Goal: Transaction & Acquisition: Book appointment/travel/reservation

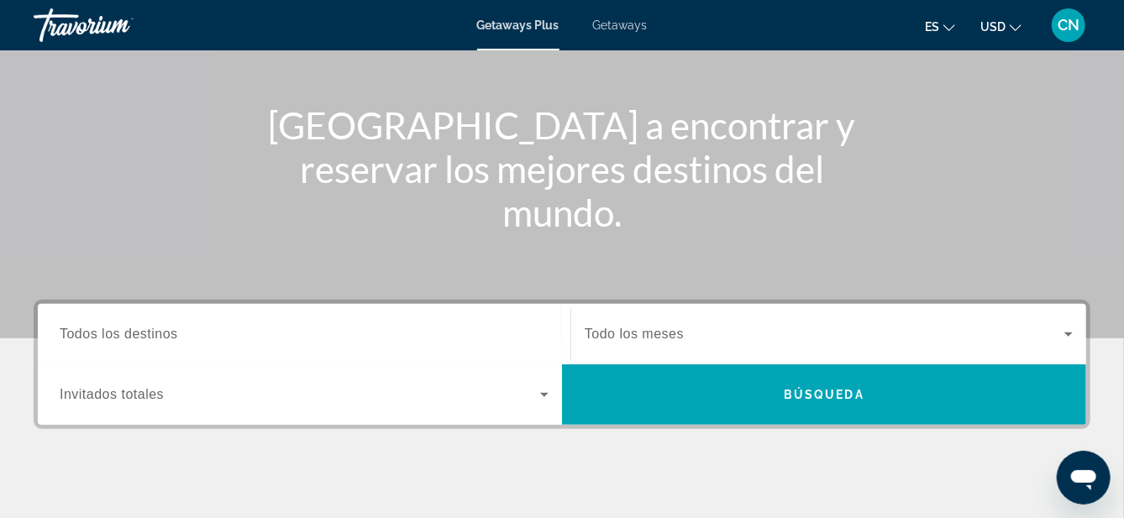
scroll to position [170, 0]
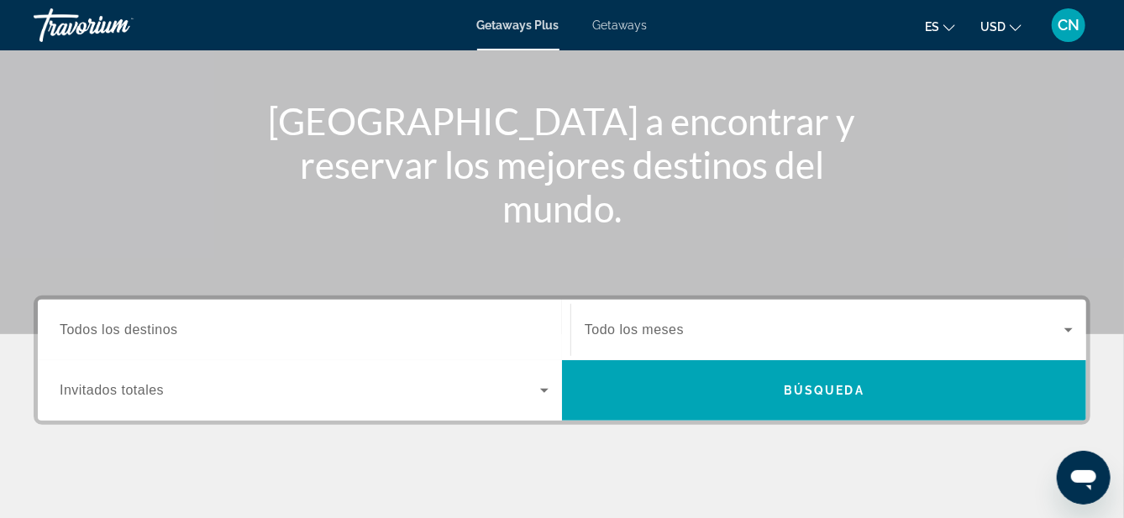
click at [125, 334] on span "Todos los destinos" at bounding box center [119, 330] width 118 height 14
click at [125, 334] on input "Destination Todos los destinos" at bounding box center [304, 331] width 489 height 20
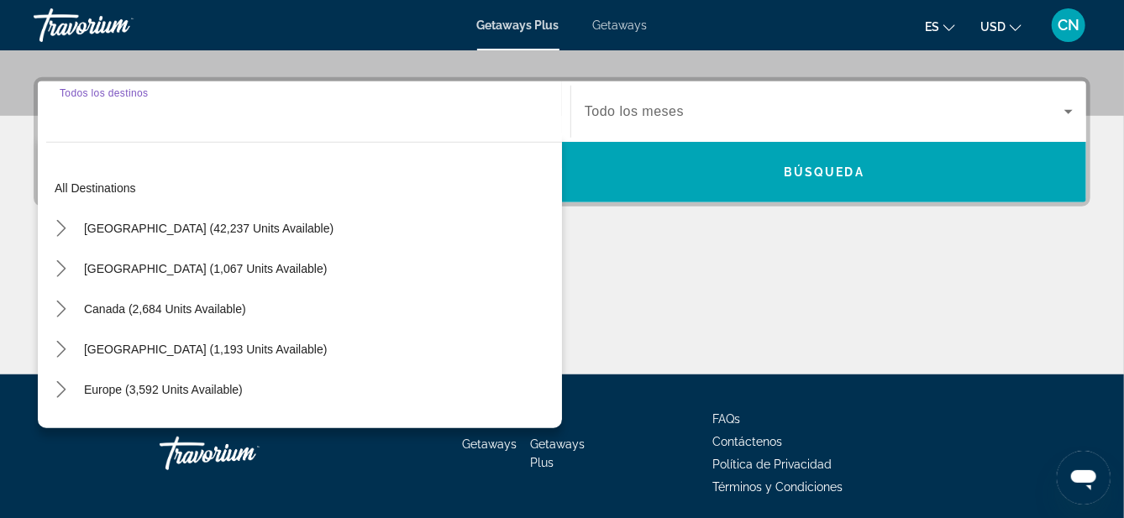
scroll to position [410, 0]
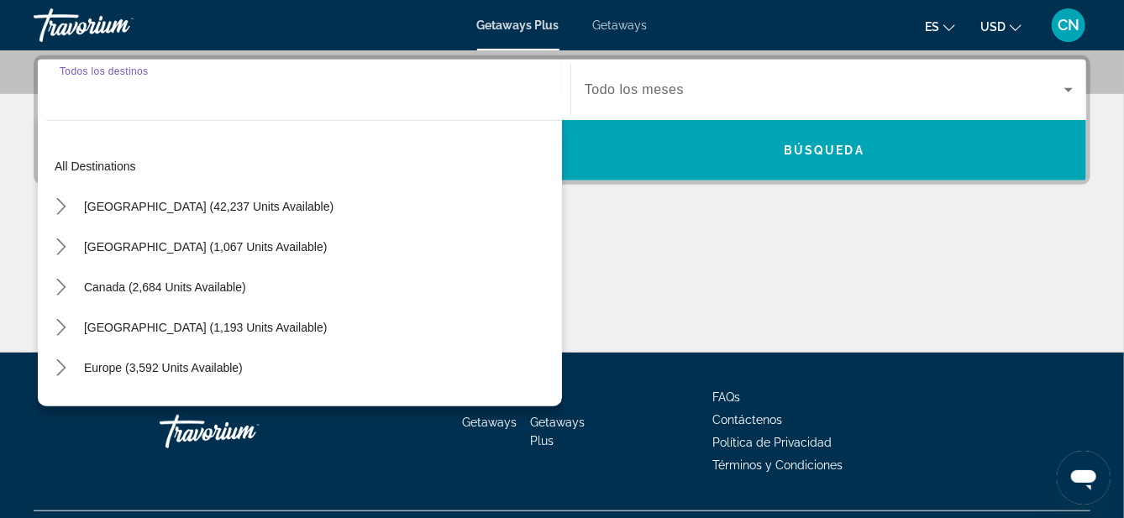
click at [120, 240] on span "[GEOGRAPHIC_DATA] (1,067 units available)" at bounding box center [205, 246] width 243 height 13
type input "**********"
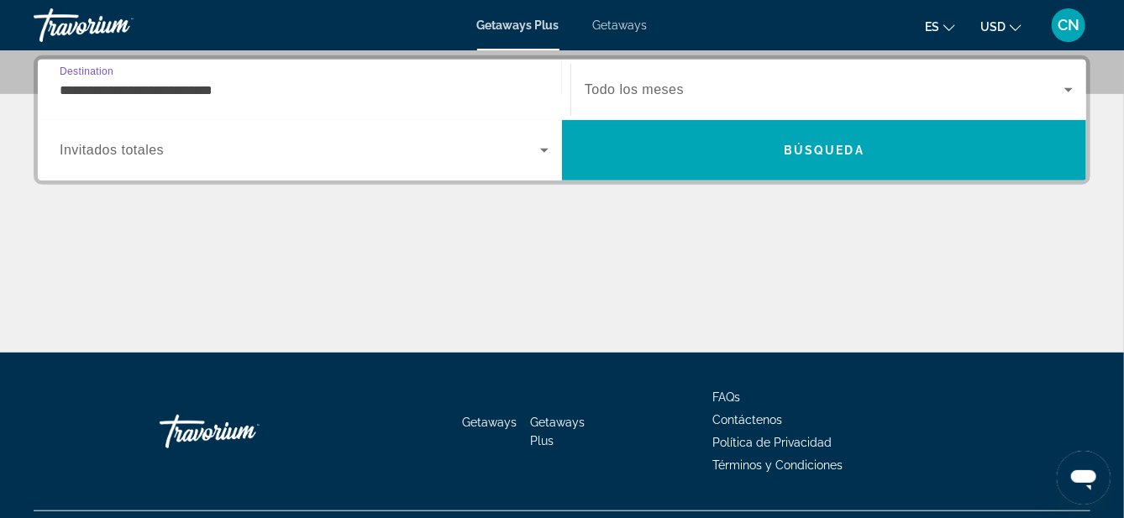
click at [544, 155] on icon "Search widget" at bounding box center [544, 150] width 20 height 20
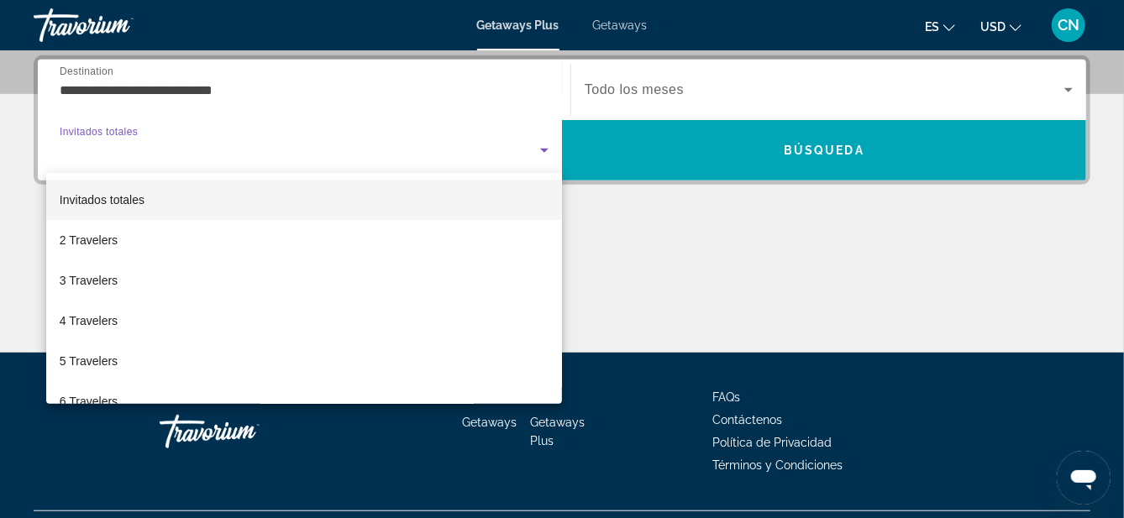
click at [89, 406] on div at bounding box center [562, 259] width 1124 height 518
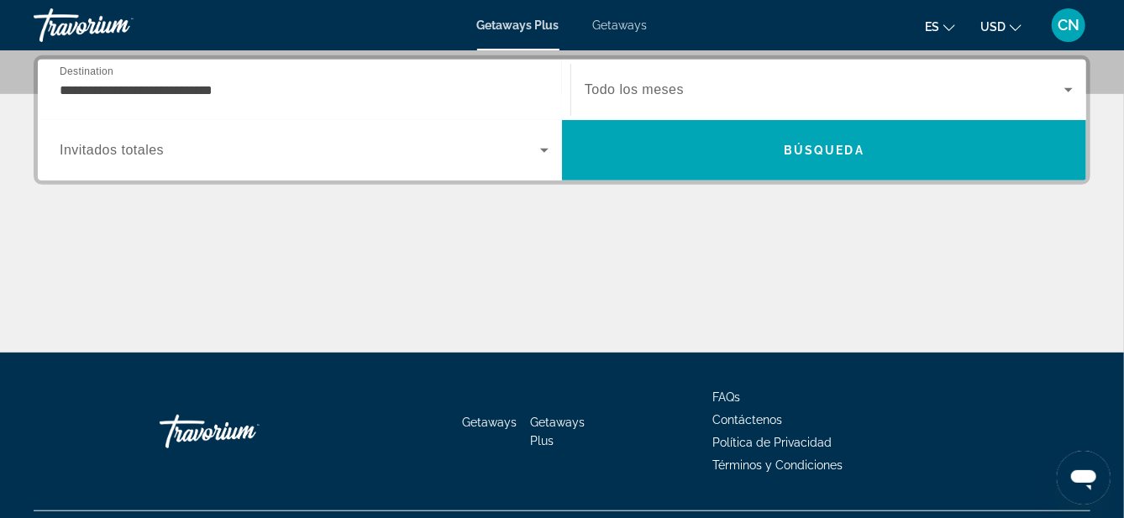
click at [537, 154] on icon "Search widget" at bounding box center [544, 150] width 20 height 20
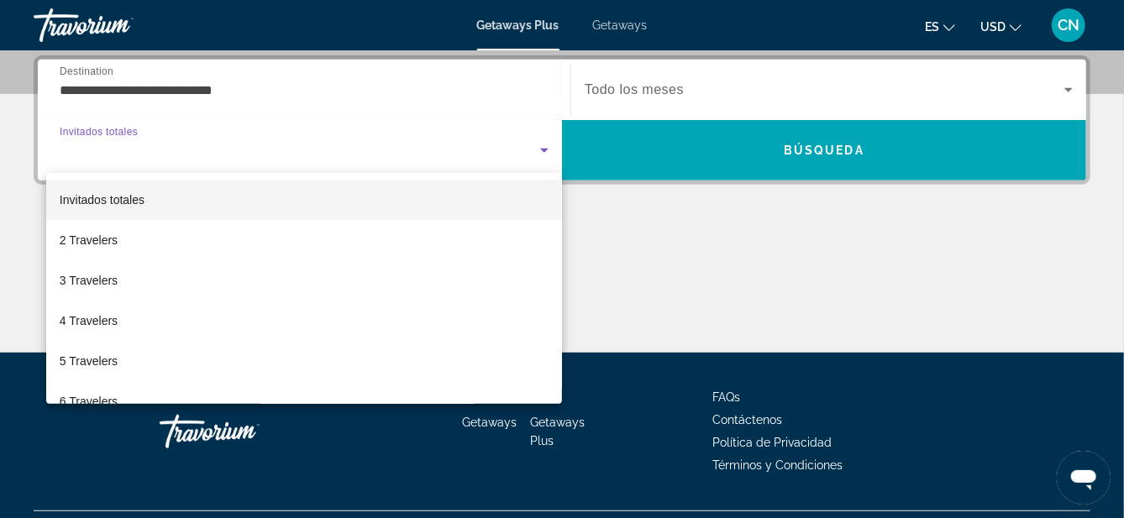
click at [72, 397] on span "6 Travelers" at bounding box center [89, 402] width 58 height 20
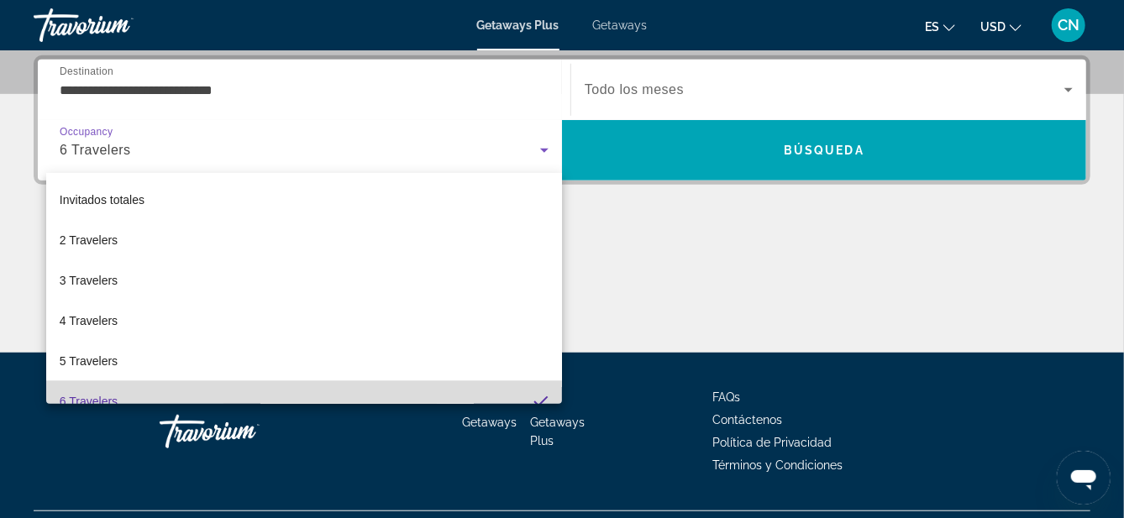
scroll to position [0, 0]
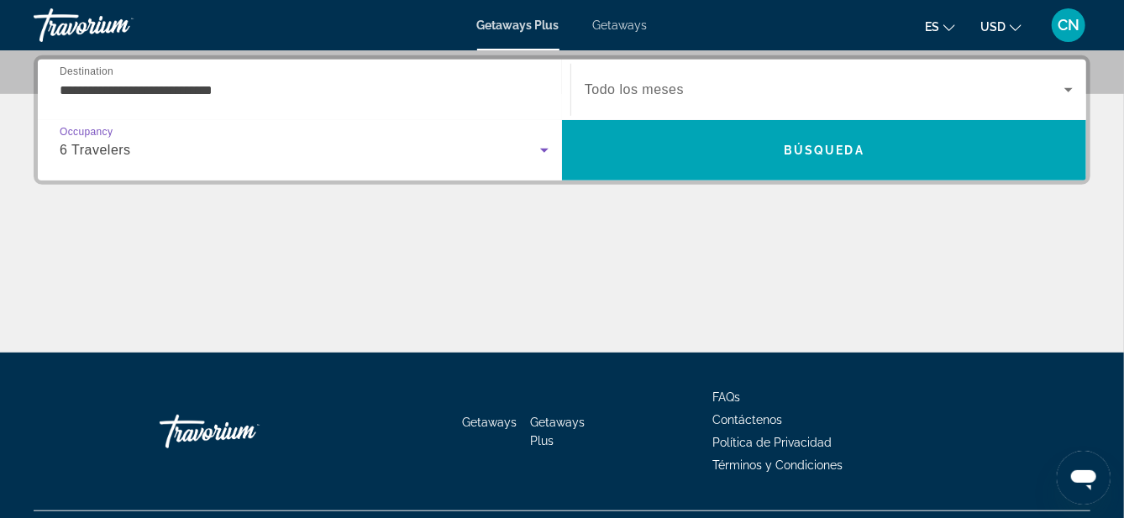
click at [660, 91] on span "Todo los meses" at bounding box center [634, 89] width 99 height 14
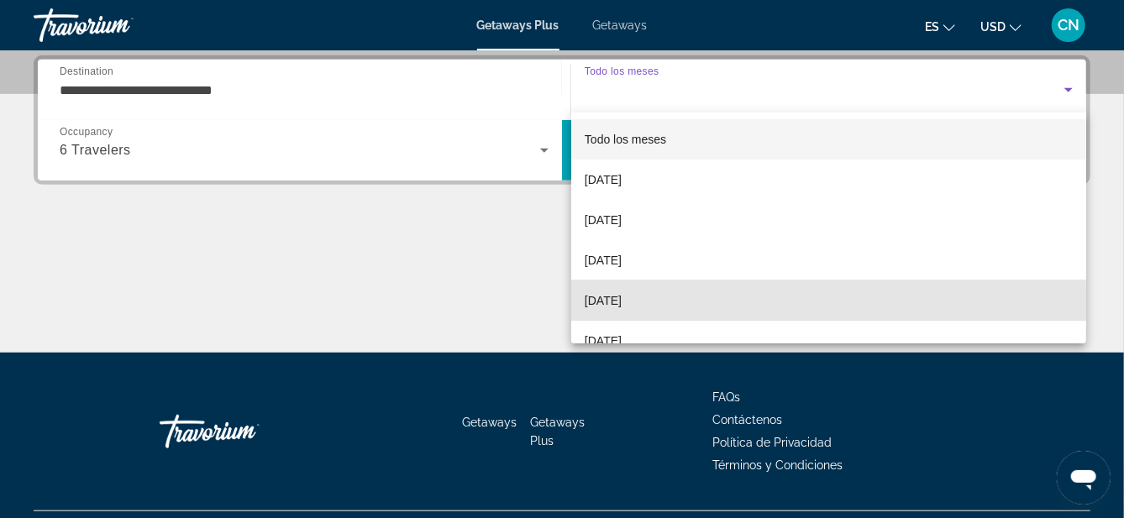
click at [618, 306] on span "[DATE]" at bounding box center [603, 301] width 37 height 20
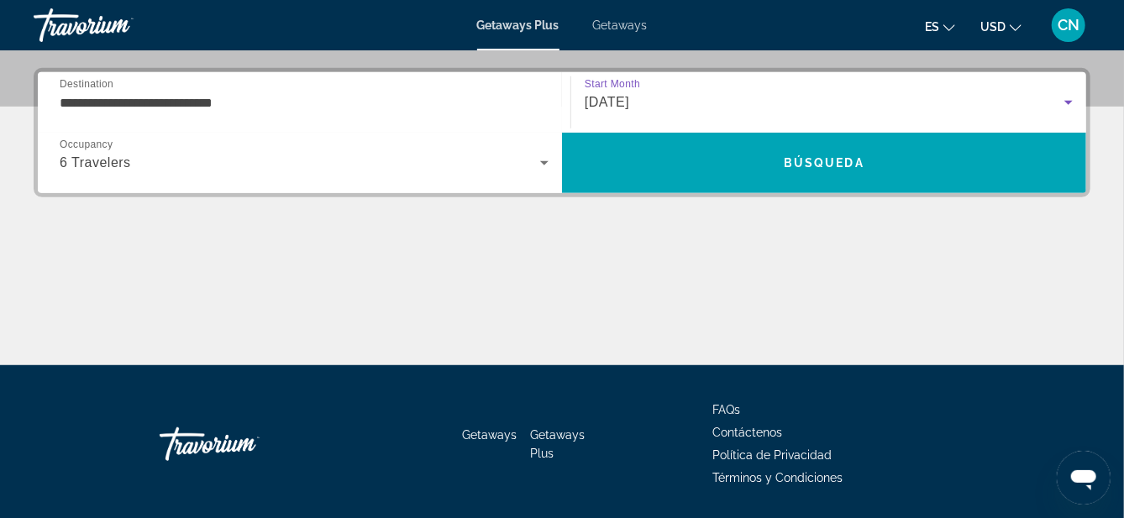
scroll to position [402, 0]
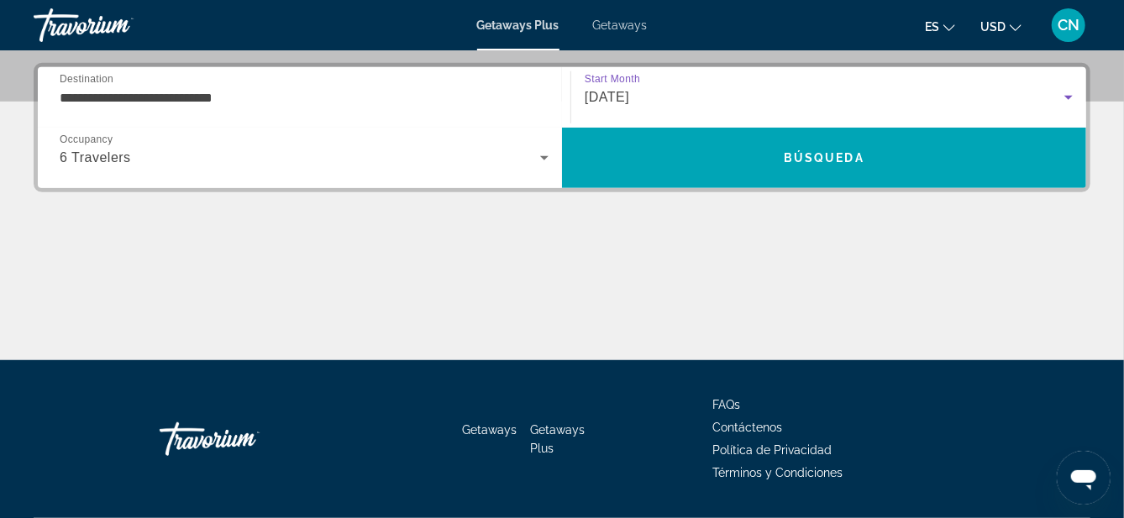
click at [819, 169] on span "Search" at bounding box center [824, 158] width 524 height 40
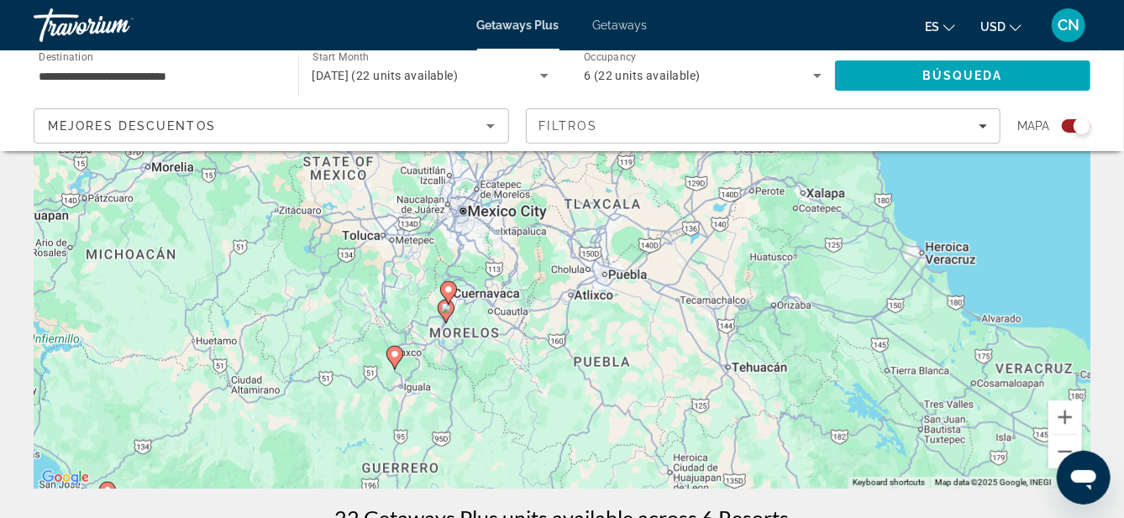
scroll to position [224, 0]
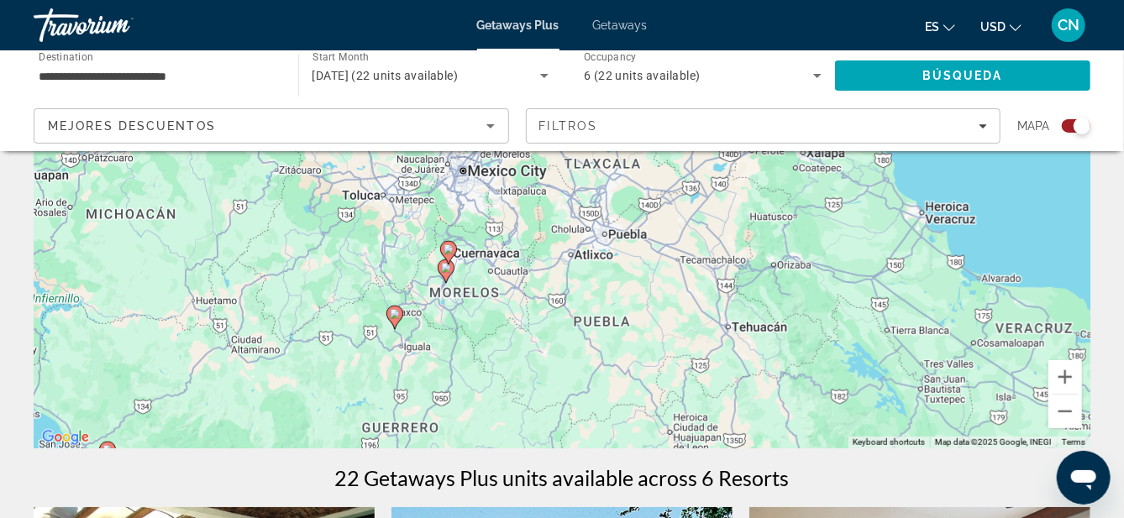
click at [394, 313] on image "Main content" at bounding box center [395, 314] width 10 height 10
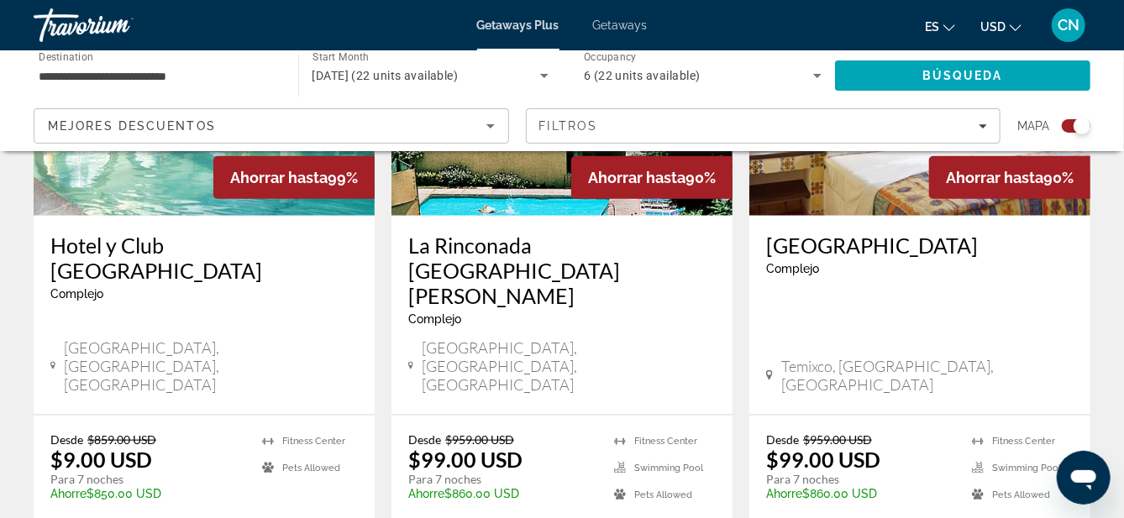
scroll to position [782, 0]
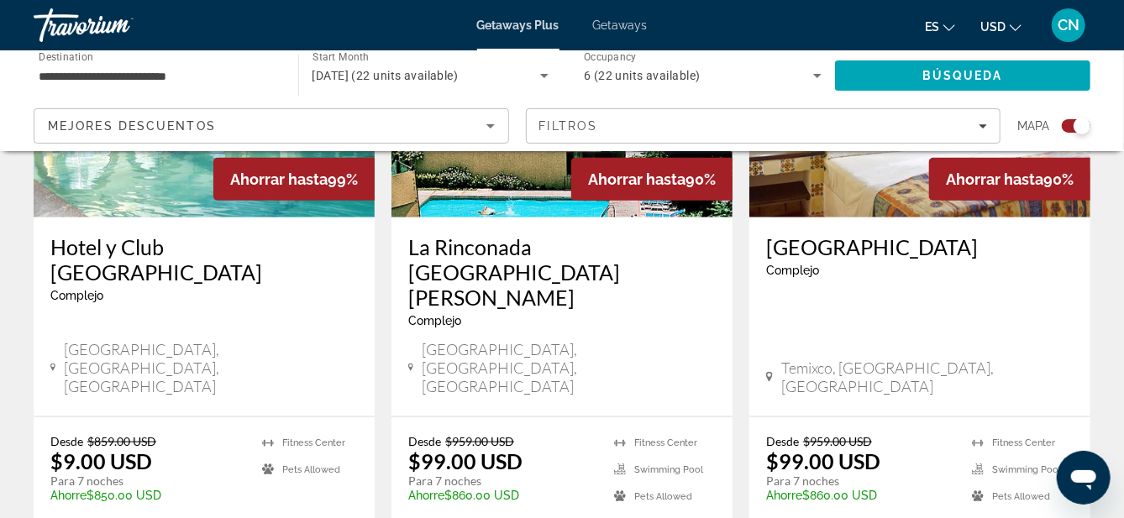
click at [868, 359] on span "Temixco, [GEOGRAPHIC_DATA], [GEOGRAPHIC_DATA]" at bounding box center [927, 377] width 292 height 37
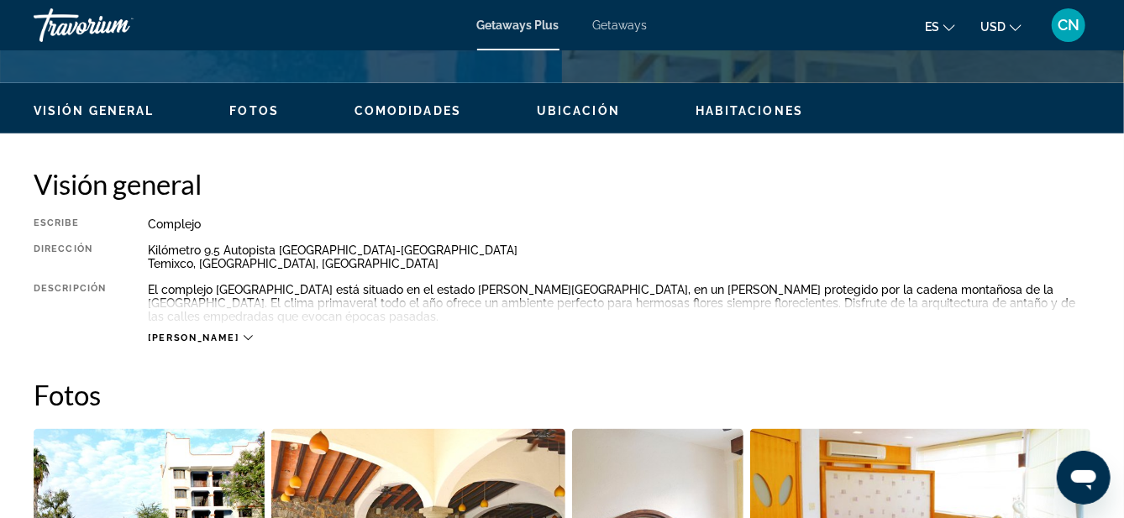
scroll to position [767, 0]
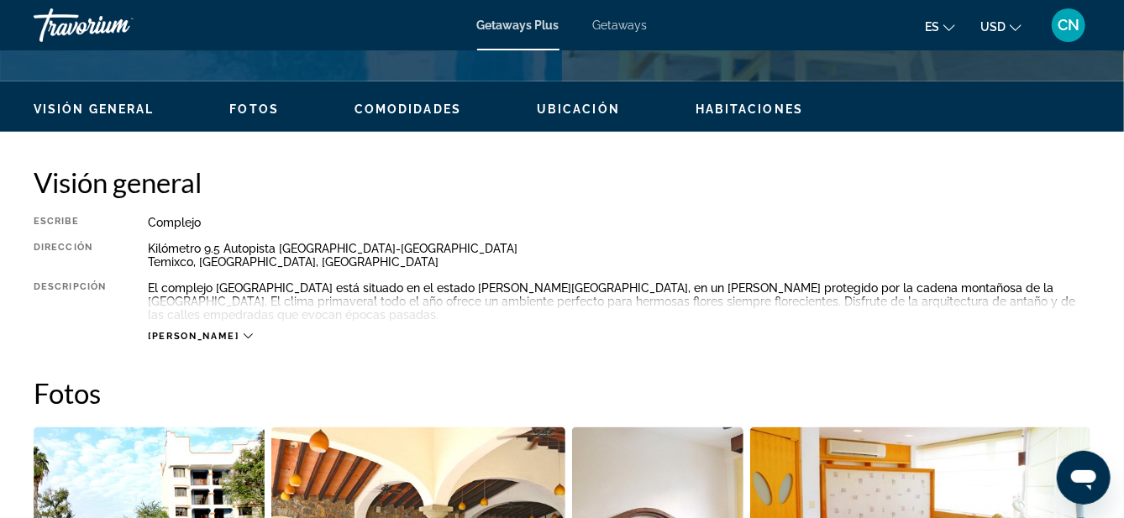
click at [244, 340] on icon "Main content" at bounding box center [248, 336] width 9 height 9
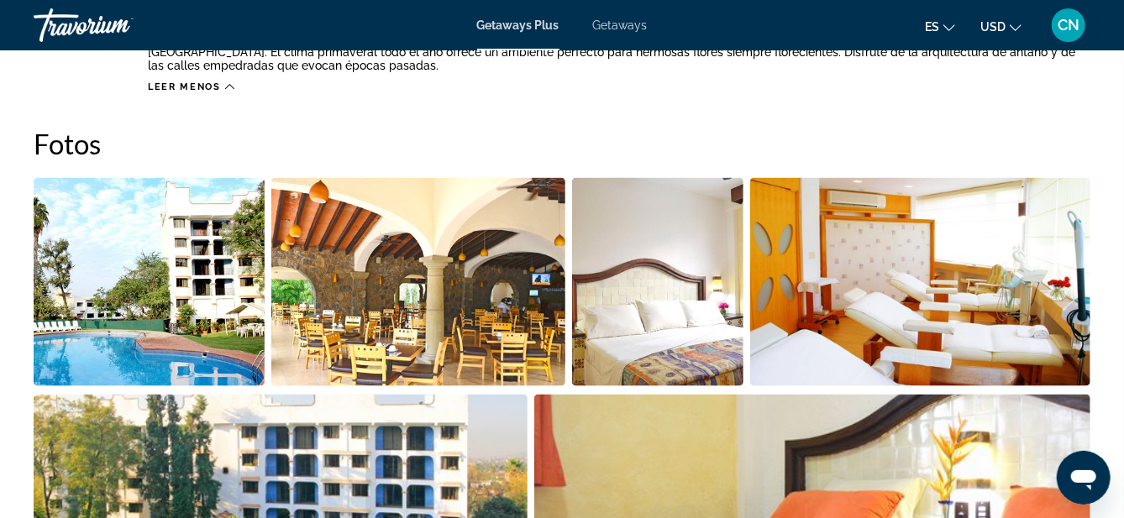
scroll to position [1012, 0]
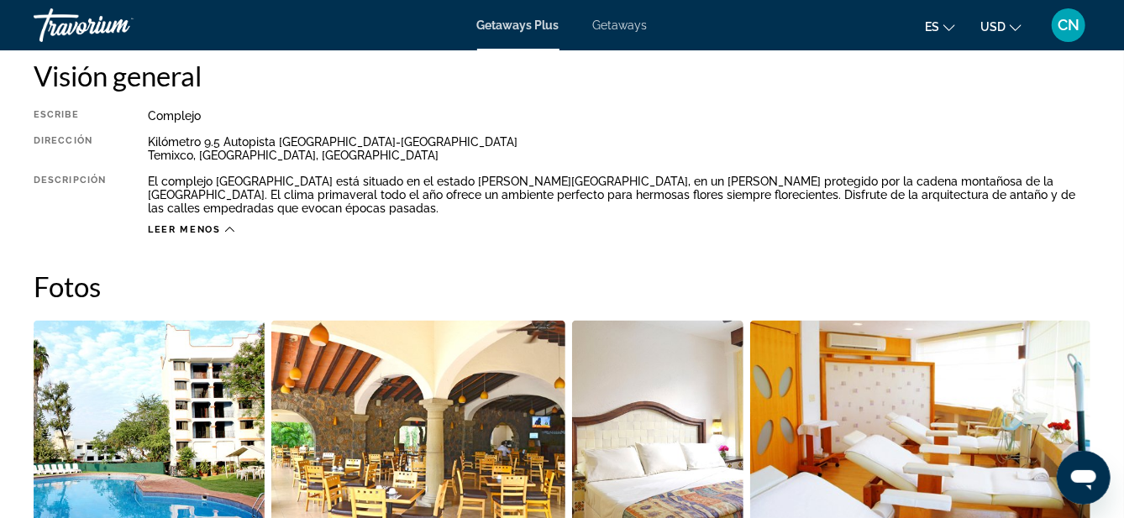
click at [219, 234] on div "Leer menos" at bounding box center [191, 229] width 87 height 11
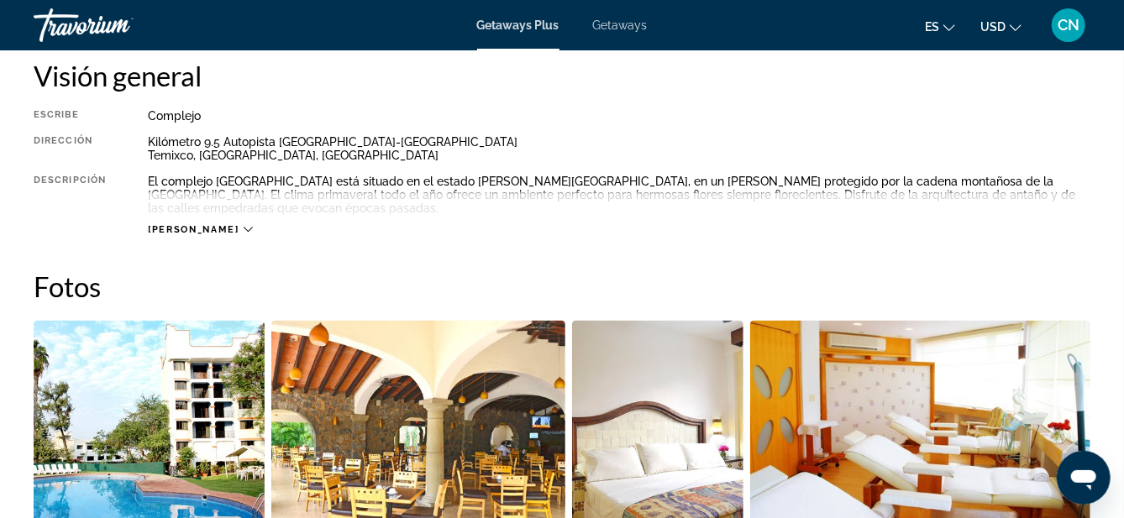
scroll to position [844, 0]
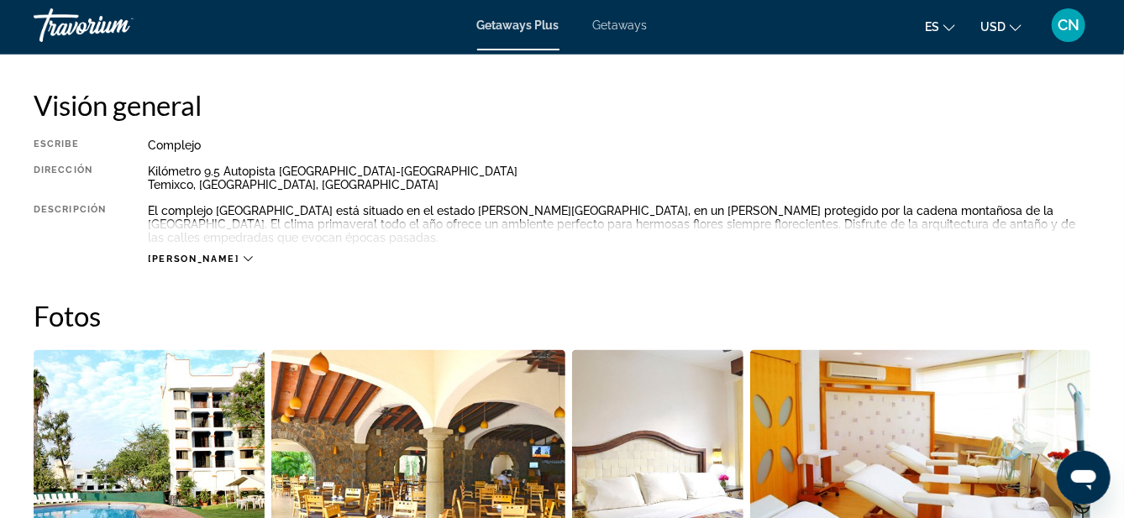
click at [187, 264] on span "[PERSON_NAME]" at bounding box center [193, 259] width 91 height 11
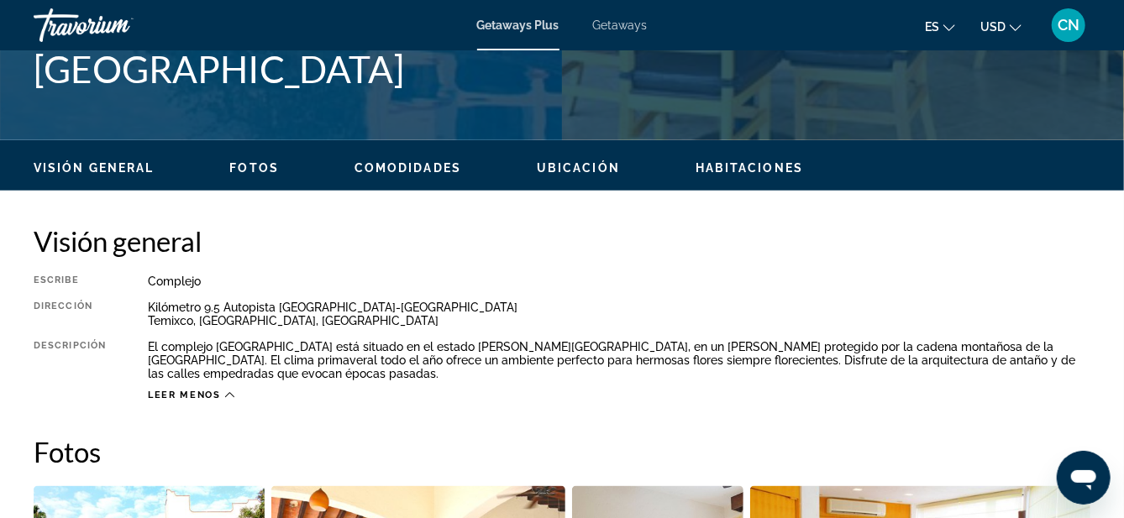
scroll to position [705, 0]
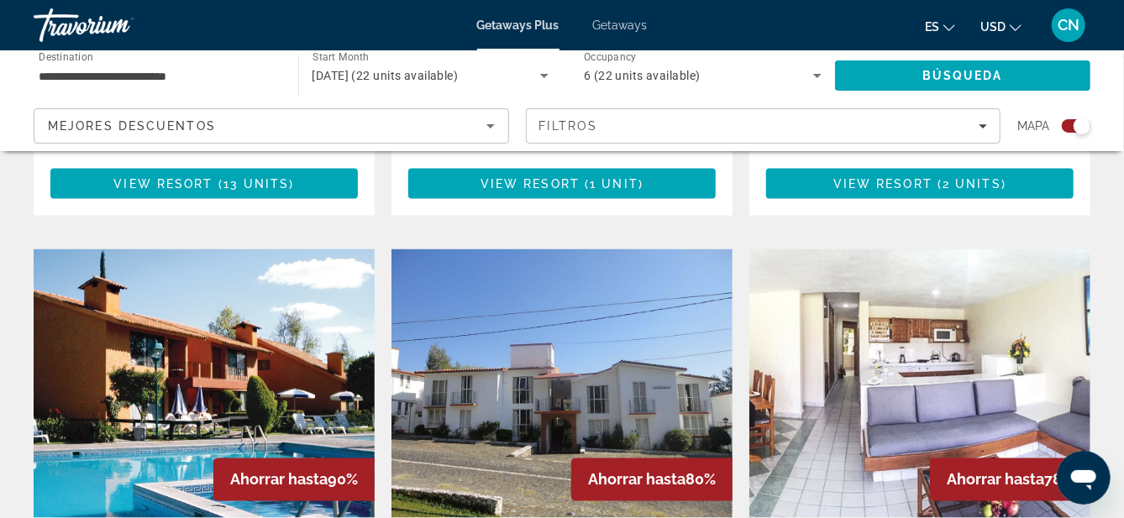
scroll to position [1139, 0]
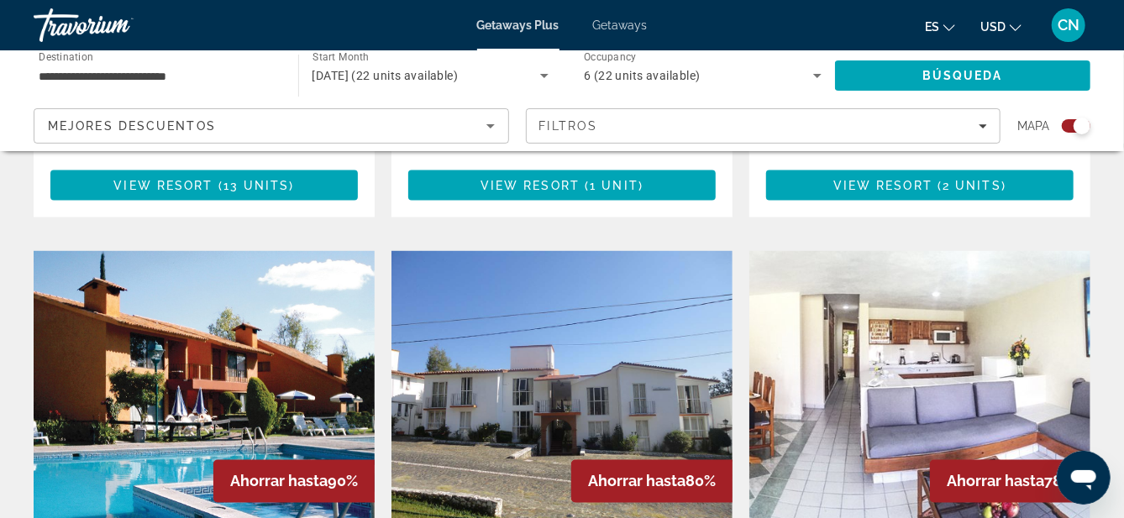
click at [125, 340] on img "Main content" at bounding box center [204, 385] width 341 height 269
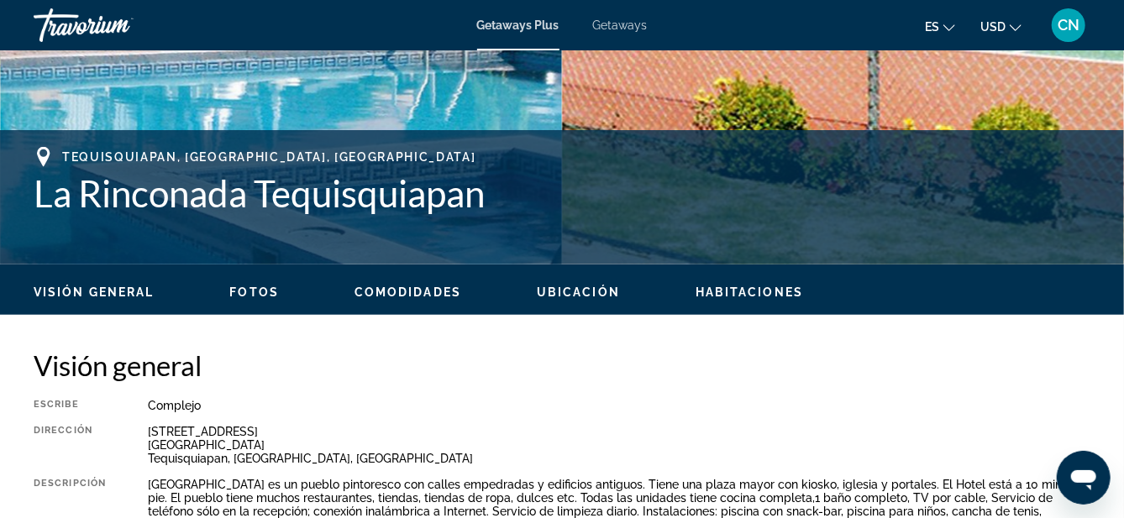
scroll to position [586, 0]
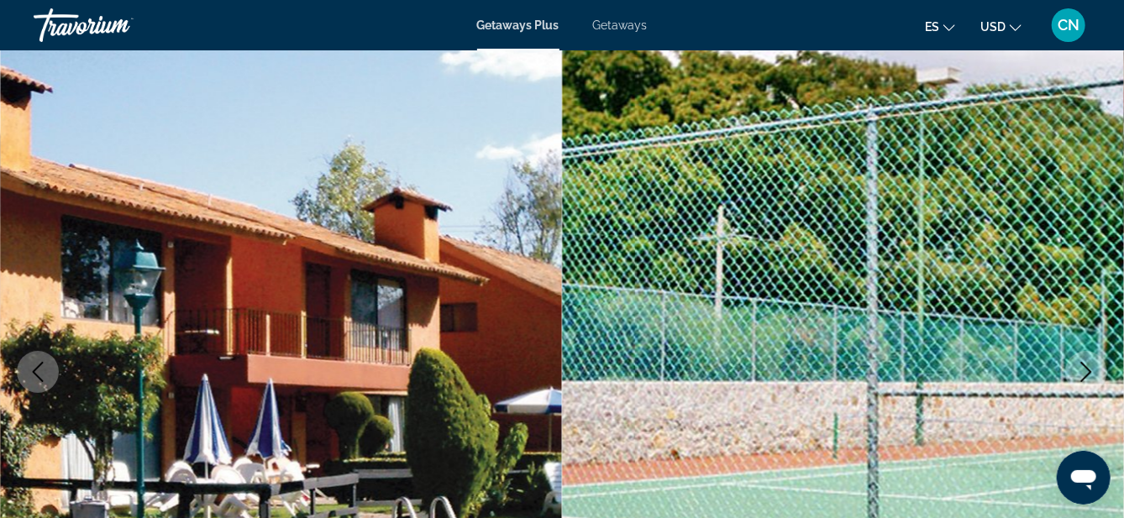
scroll to position [76, 0]
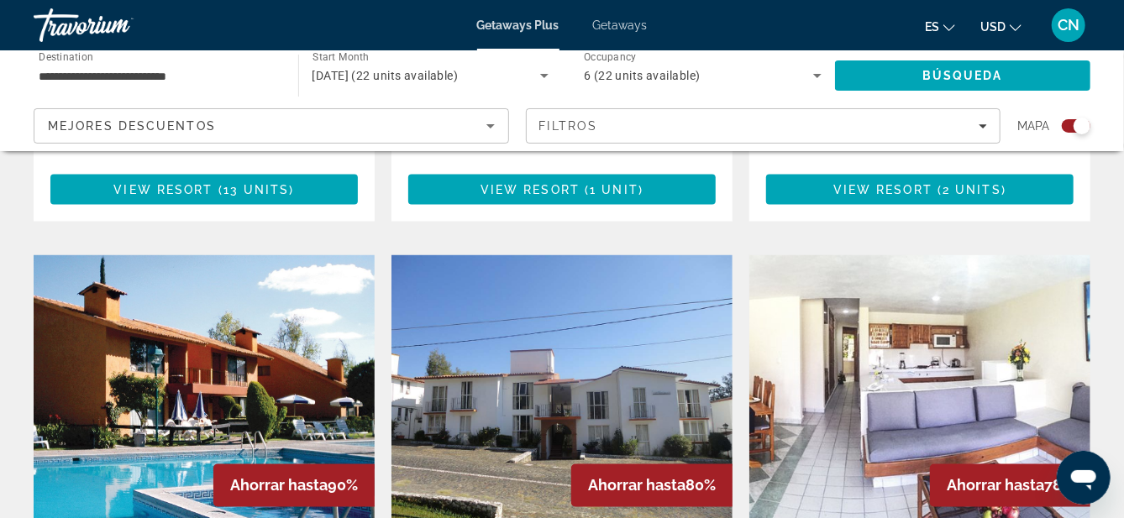
scroll to position [1133, 0]
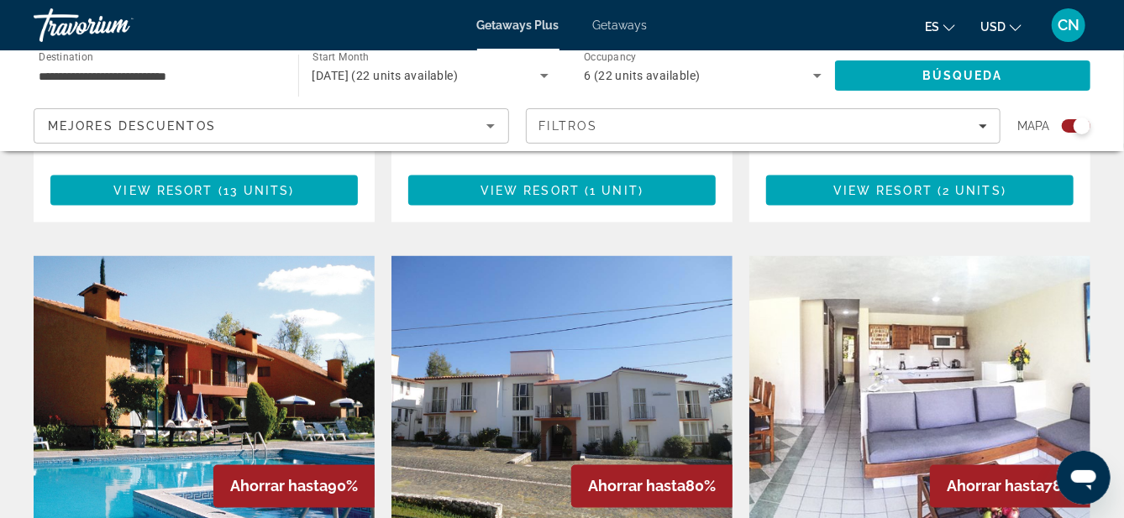
click at [550, 327] on img "Main content" at bounding box center [562, 390] width 341 height 269
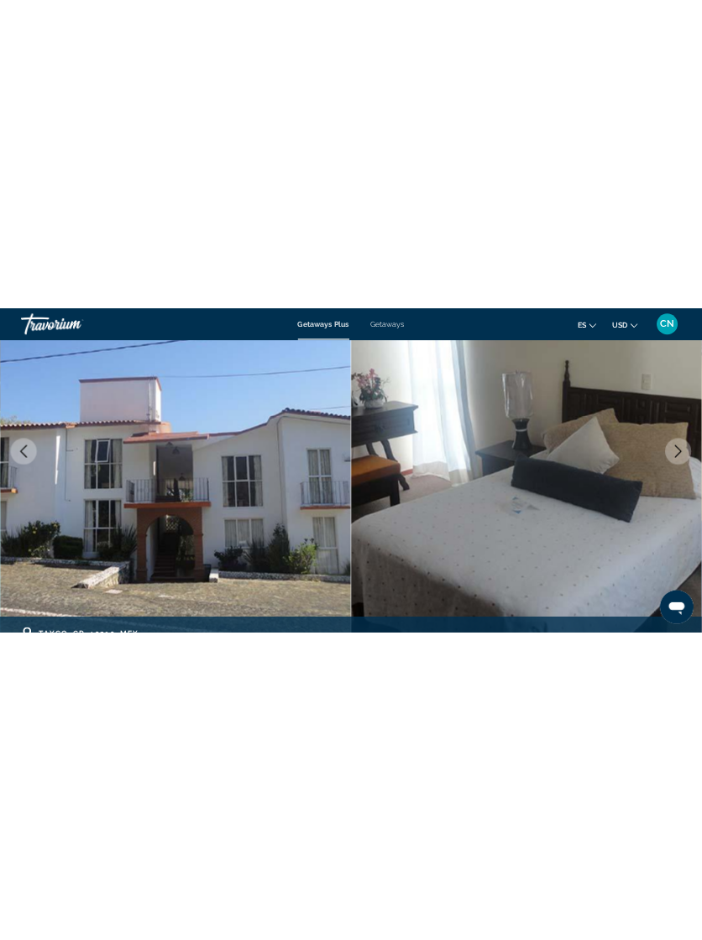
scroll to position [226, 0]
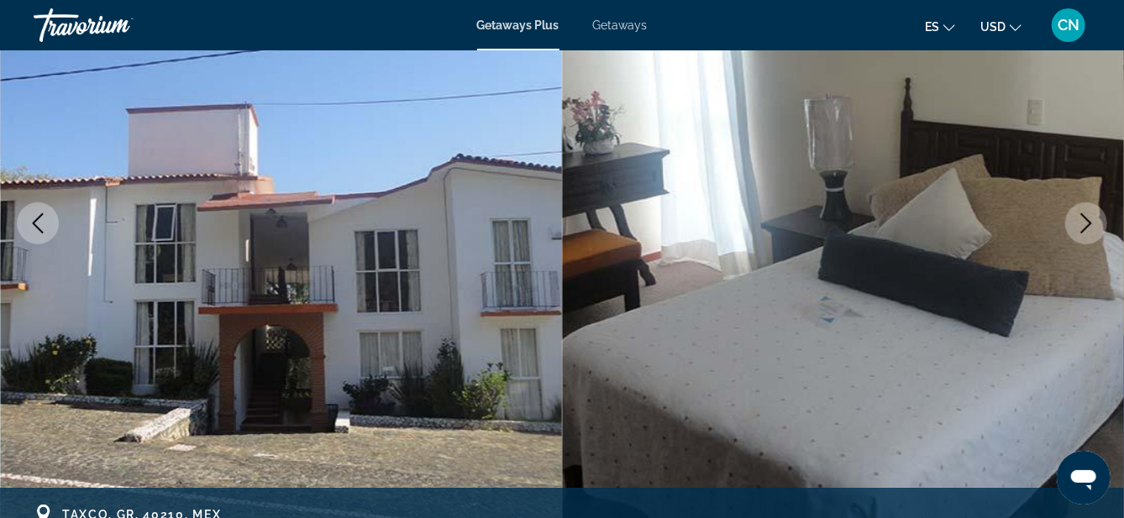
click at [250, 2] on mat-toolbar "Getaways Plus Getaways es English Español Français Italiano Português русский U…" at bounding box center [562, 25] width 1124 height 50
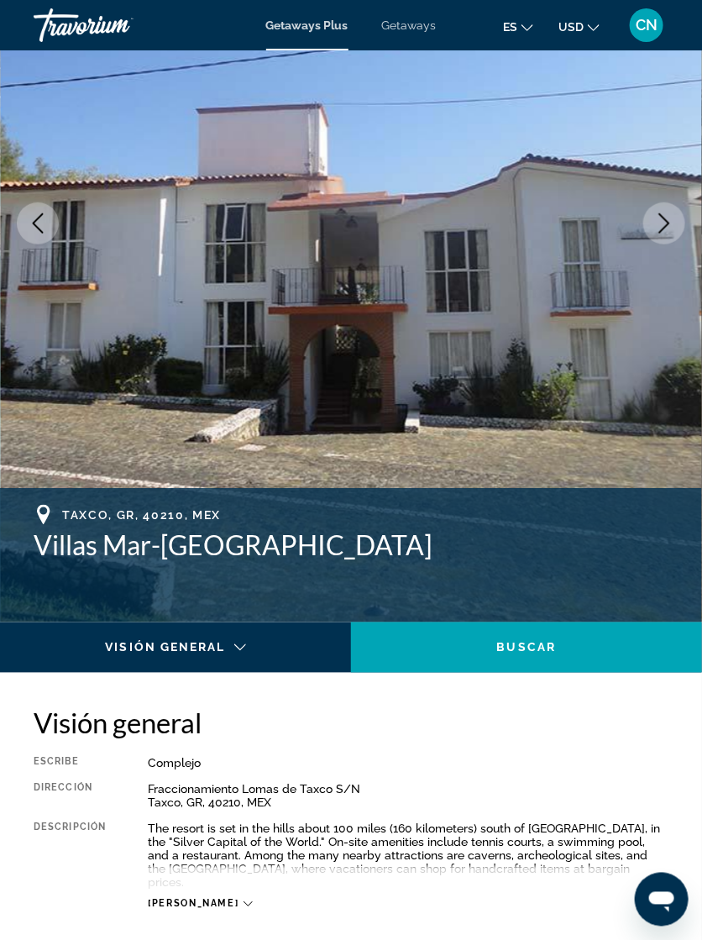
click at [672, 235] on button "Next image" at bounding box center [665, 223] width 42 height 42
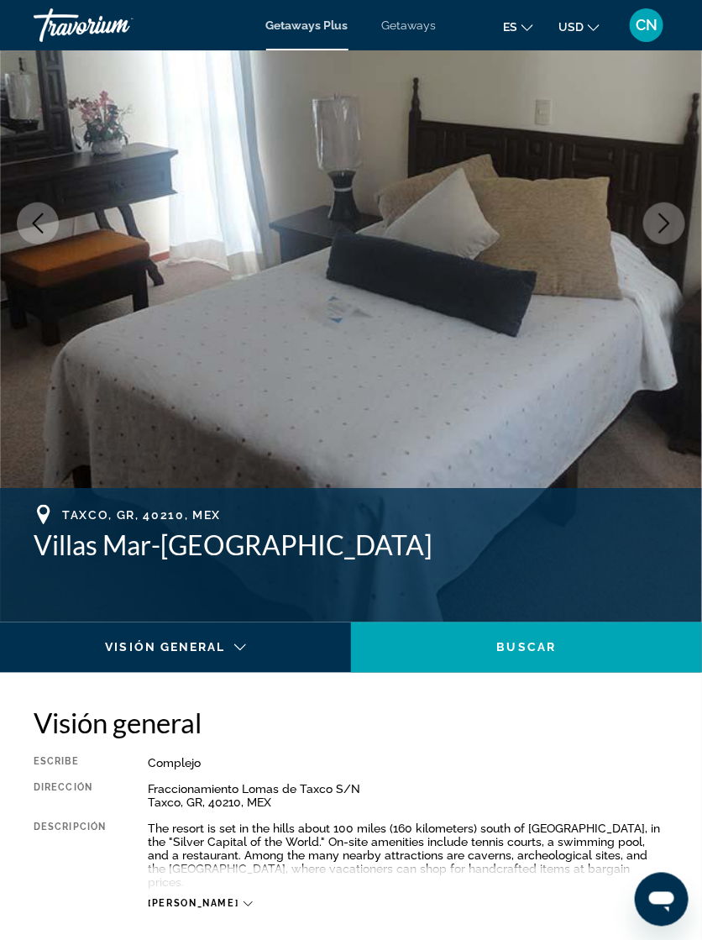
click at [669, 230] on icon "Next image" at bounding box center [665, 223] width 20 height 20
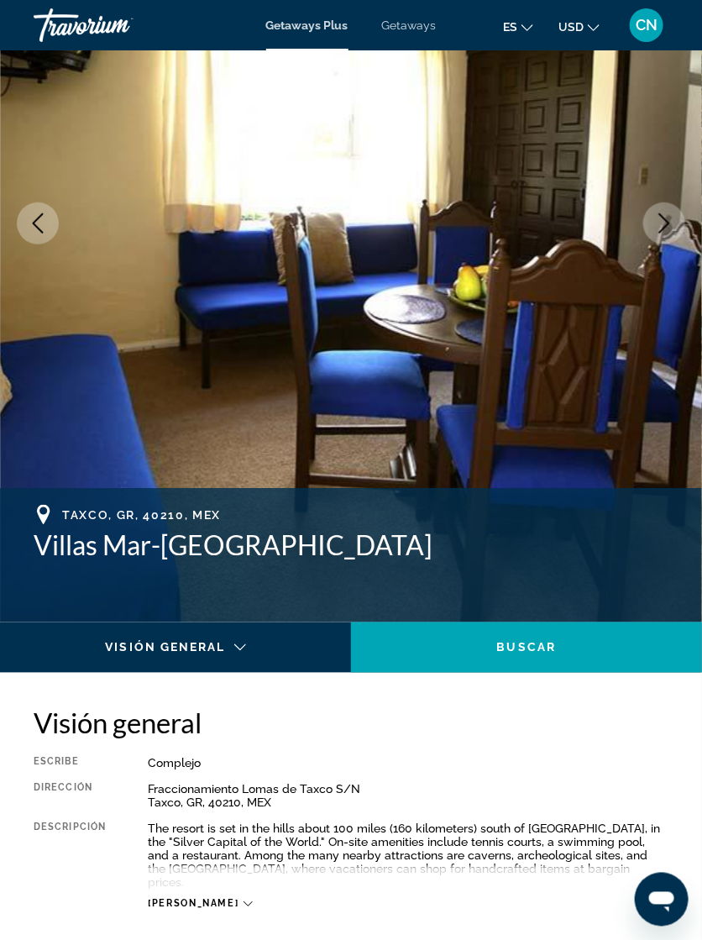
click at [663, 229] on icon "Next image" at bounding box center [665, 223] width 11 height 20
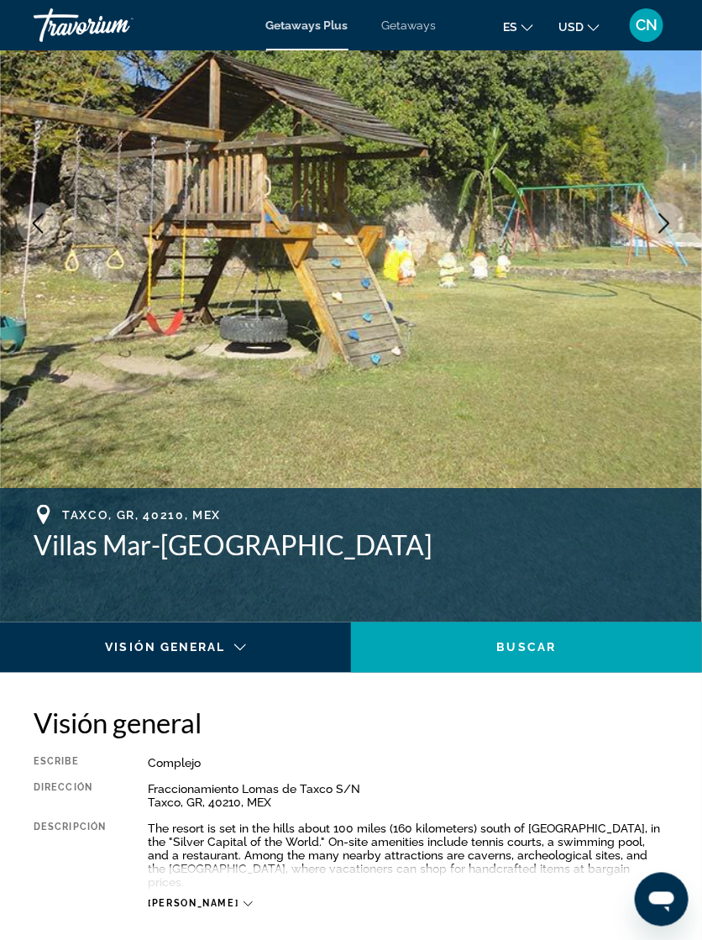
click at [650, 239] on img "Main content" at bounding box center [351, 223] width 702 height 798
click at [665, 235] on button "Next image" at bounding box center [665, 223] width 42 height 42
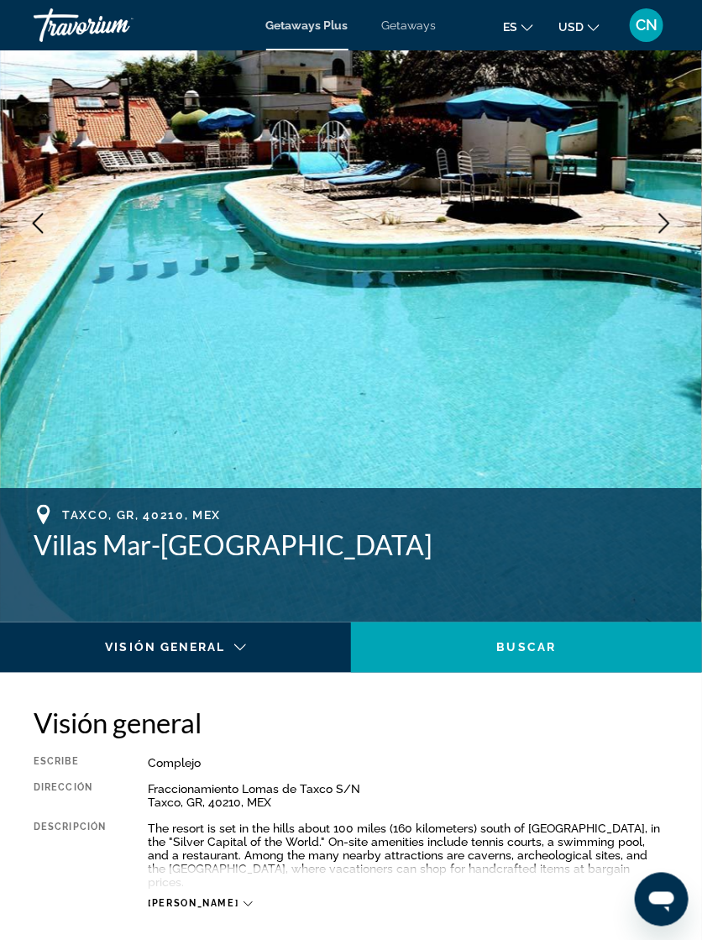
click at [667, 244] on button "Next image" at bounding box center [665, 223] width 42 height 42
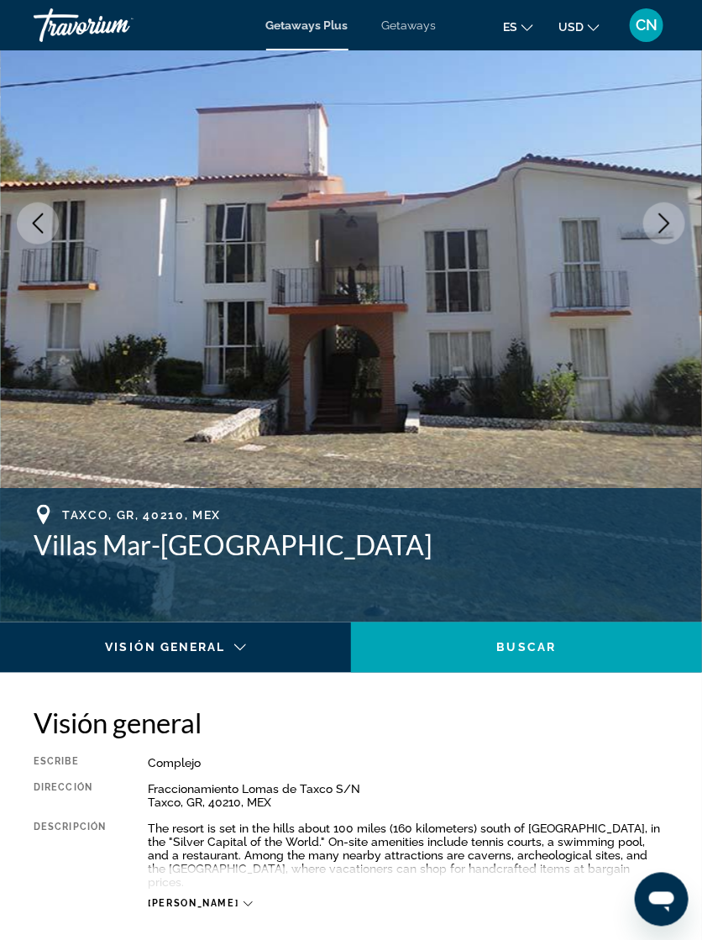
click at [648, 251] on img "Main content" at bounding box center [351, 223] width 702 height 798
click at [244, 518] on icon "Main content" at bounding box center [248, 904] width 9 height 9
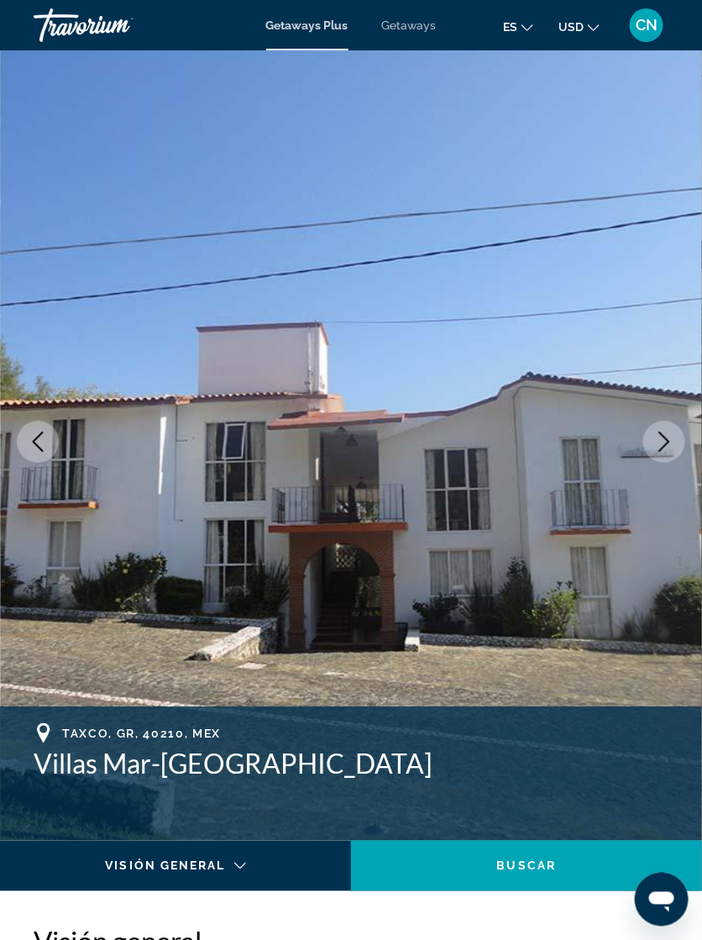
scroll to position [0, 0]
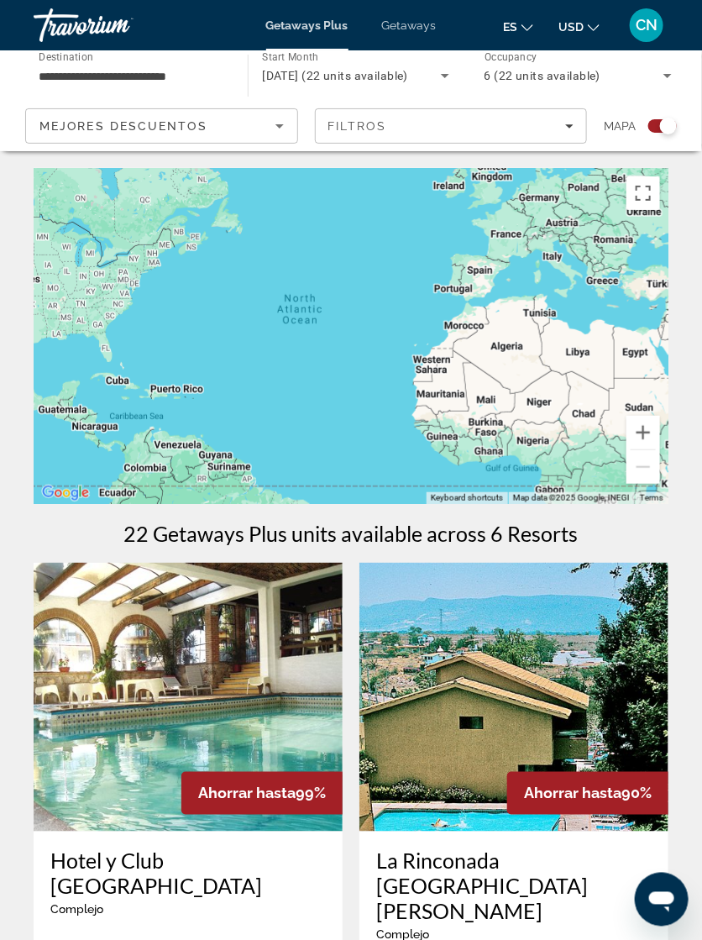
click at [166, 77] on input "**********" at bounding box center [132, 76] width 187 height 20
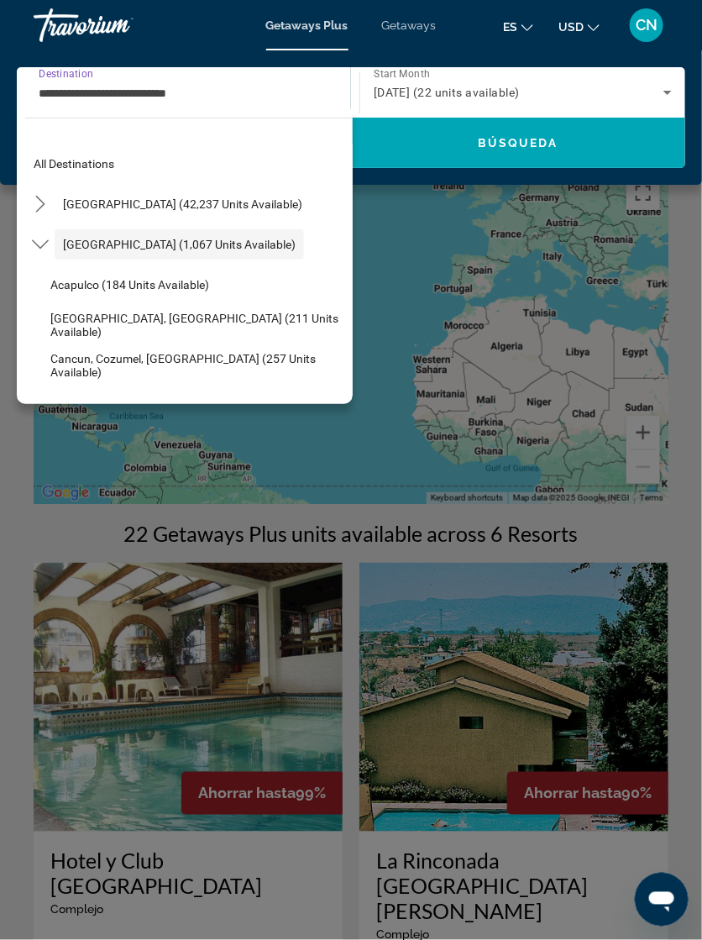
click at [130, 216] on span "Select destination: United States (42,237 units available)" at bounding box center [183, 204] width 256 height 40
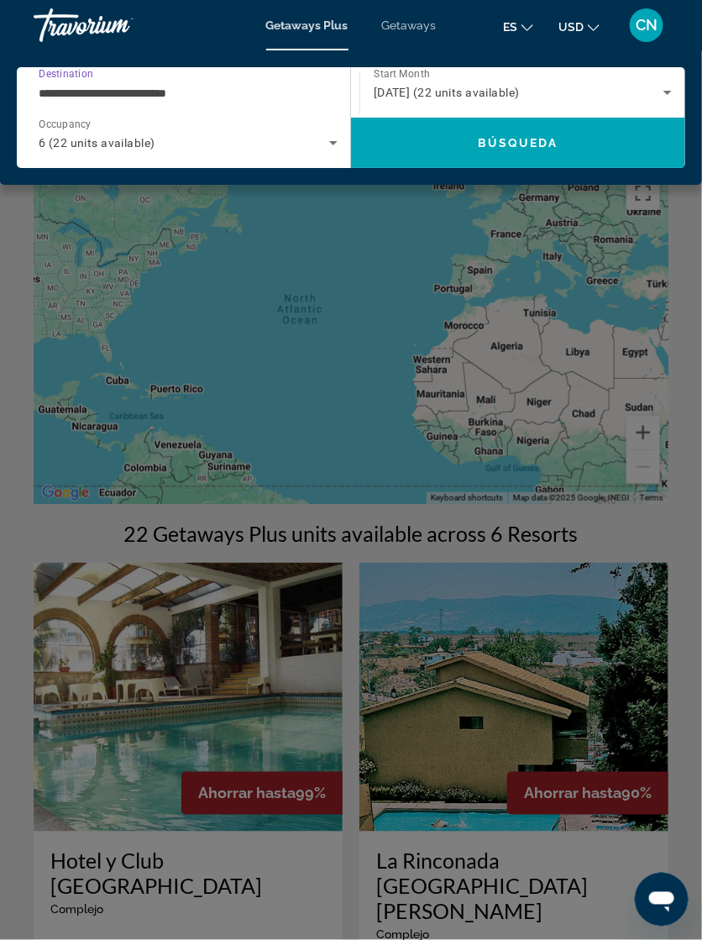
type input "**********"
click at [511, 151] on span "Search" at bounding box center [518, 143] width 334 height 40
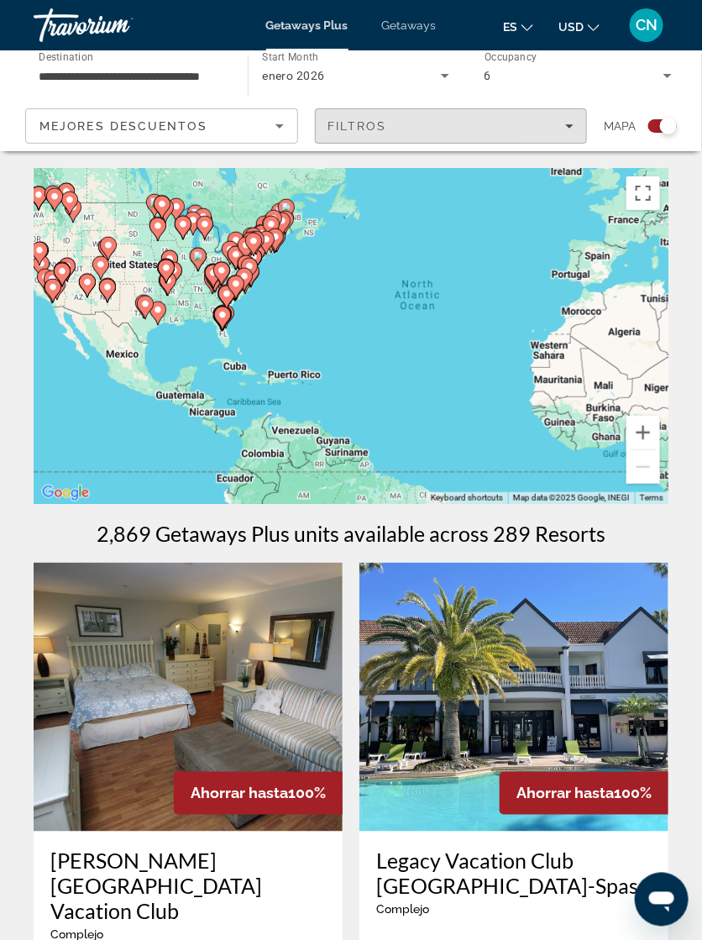
click at [572, 133] on span "Filters" at bounding box center [451, 126] width 271 height 40
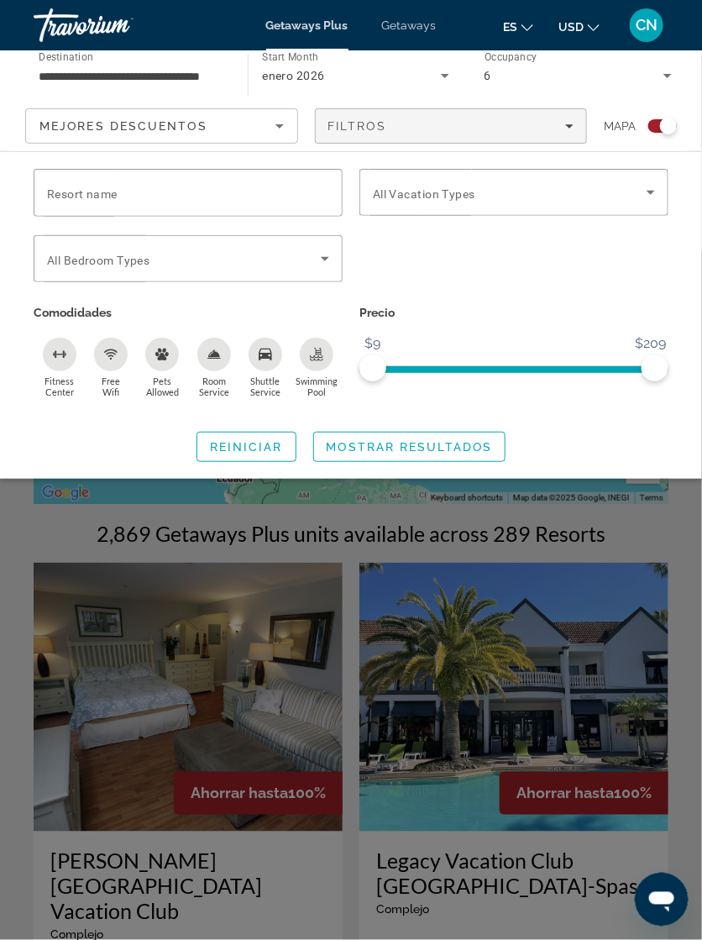
click at [651, 197] on icon "Search widget" at bounding box center [651, 192] width 20 height 20
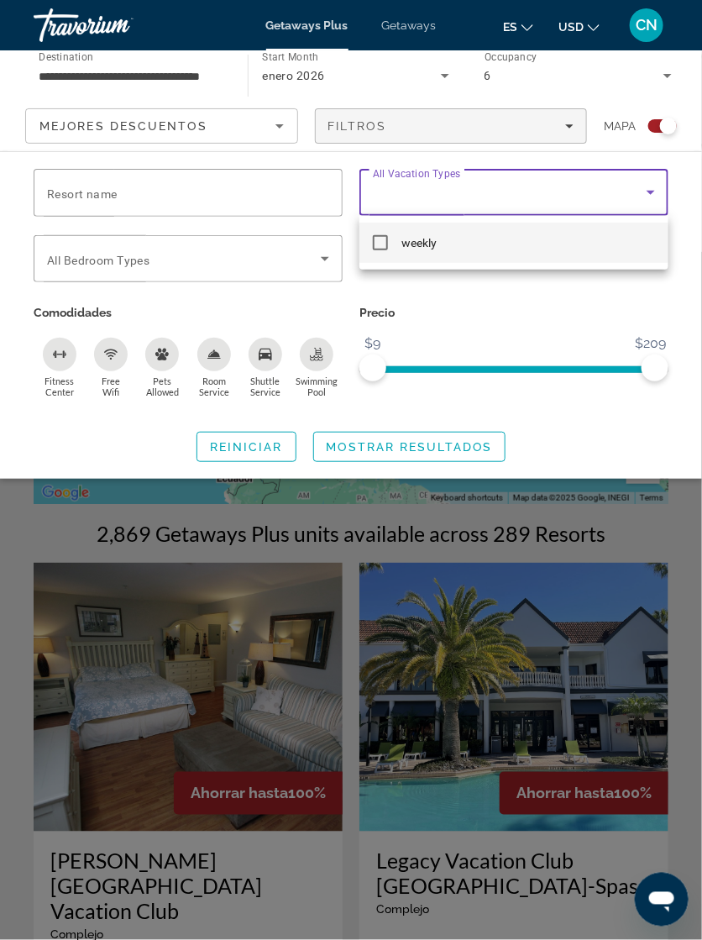
click at [535, 317] on div at bounding box center [351, 470] width 702 height 940
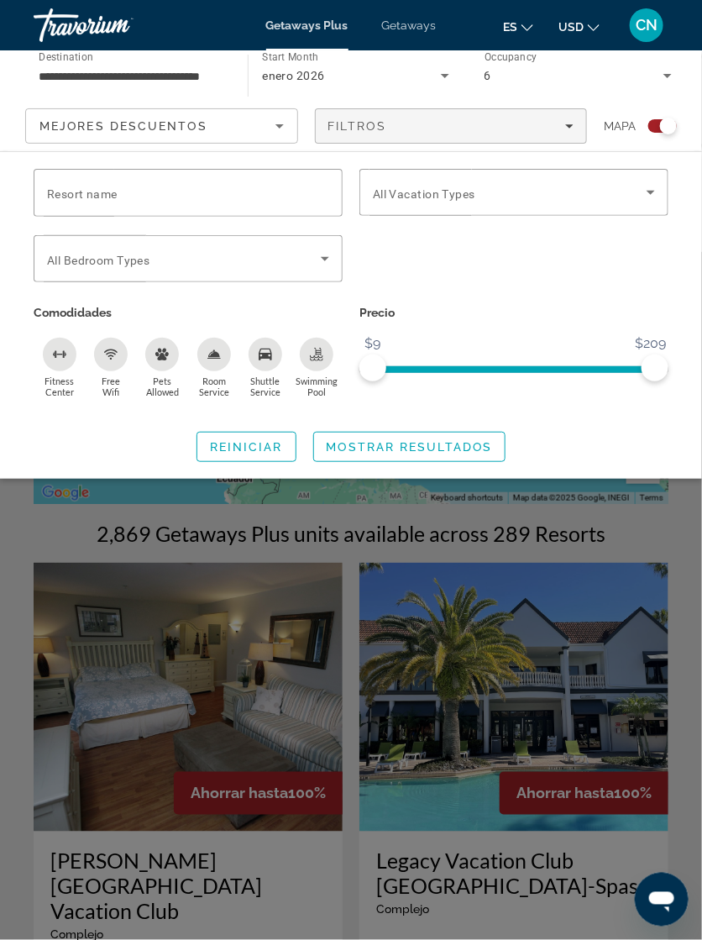
click at [324, 265] on icon "Search widget" at bounding box center [325, 259] width 20 height 20
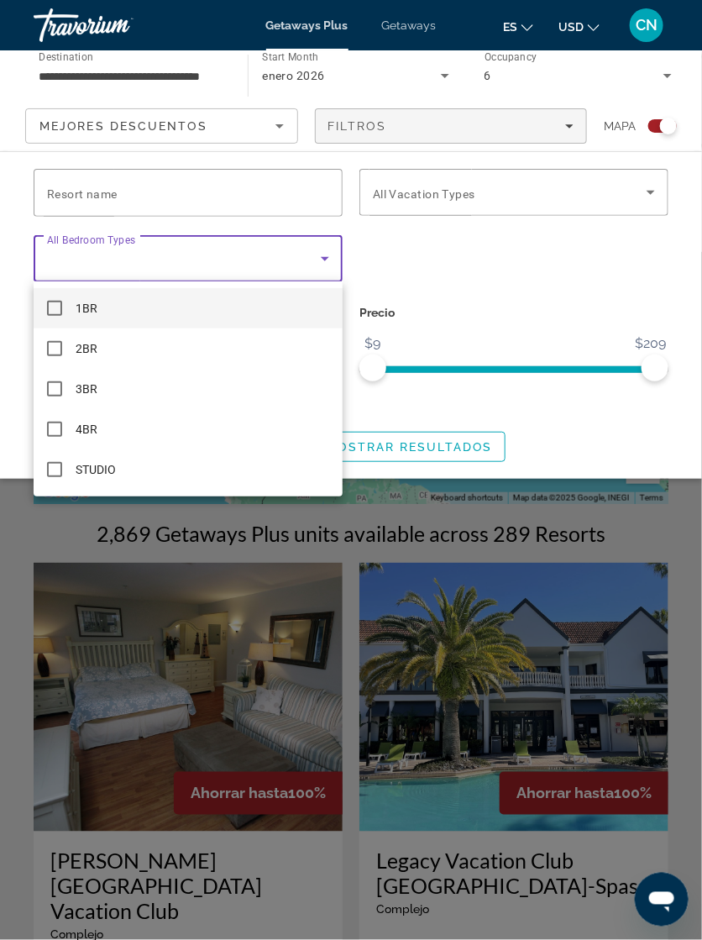
click at [329, 257] on div at bounding box center [351, 470] width 702 height 940
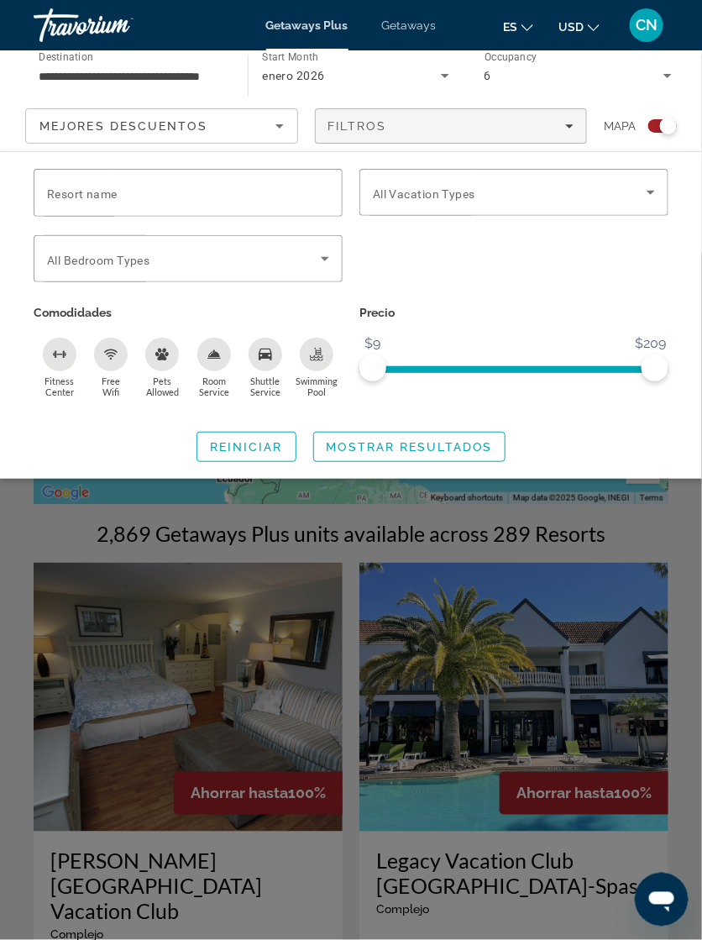
click at [324, 259] on icon "Search widget" at bounding box center [325, 259] width 8 height 4
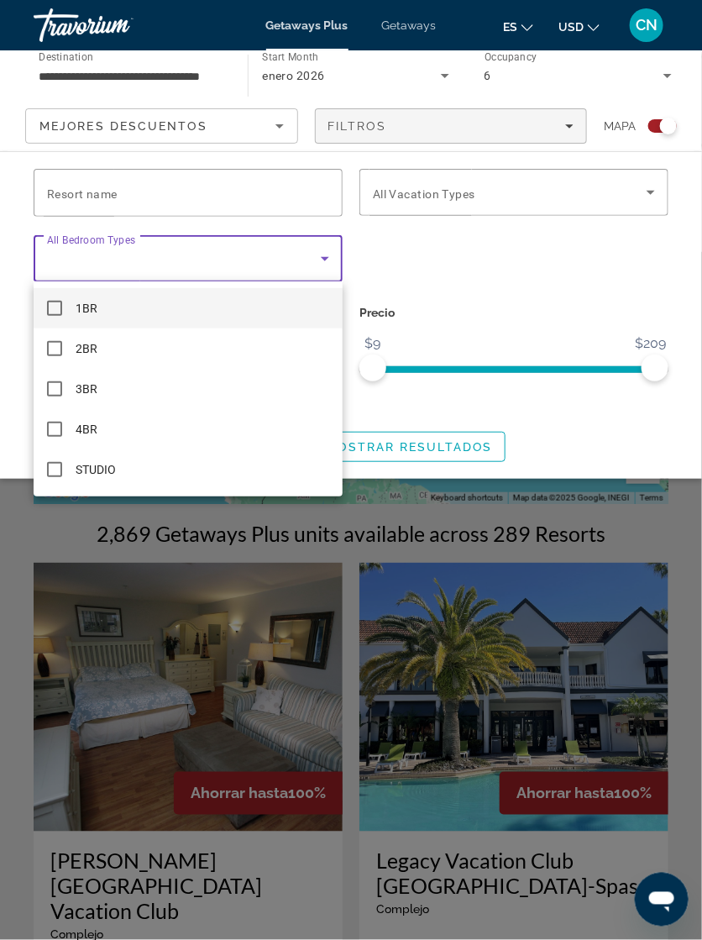
click at [54, 357] on mat-option "2BR" at bounding box center [188, 349] width 309 height 40
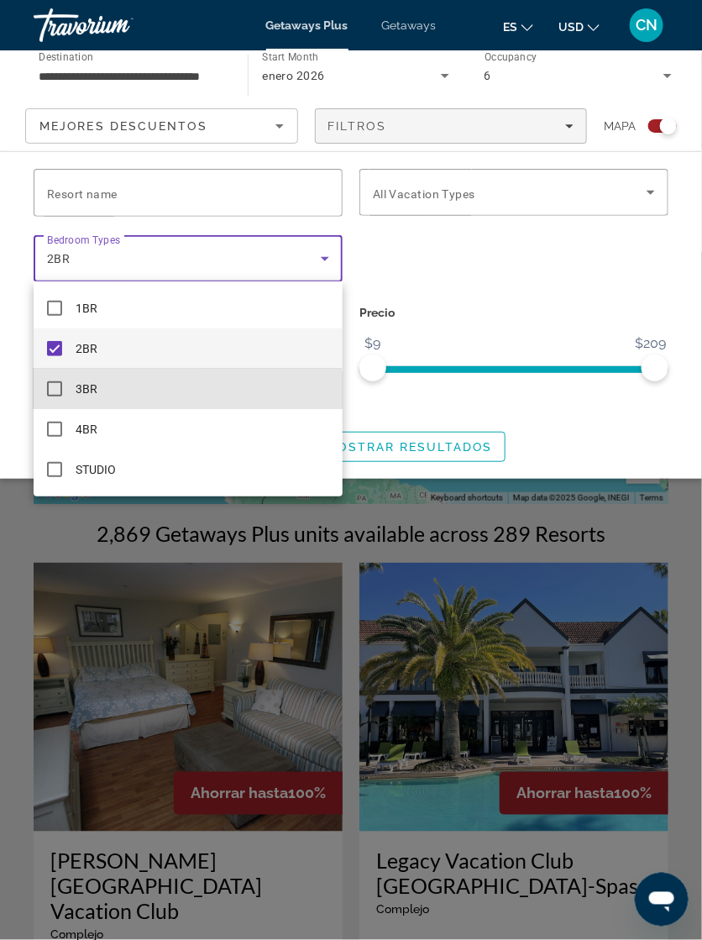
click at [58, 402] on mat-option "3BR" at bounding box center [188, 389] width 309 height 40
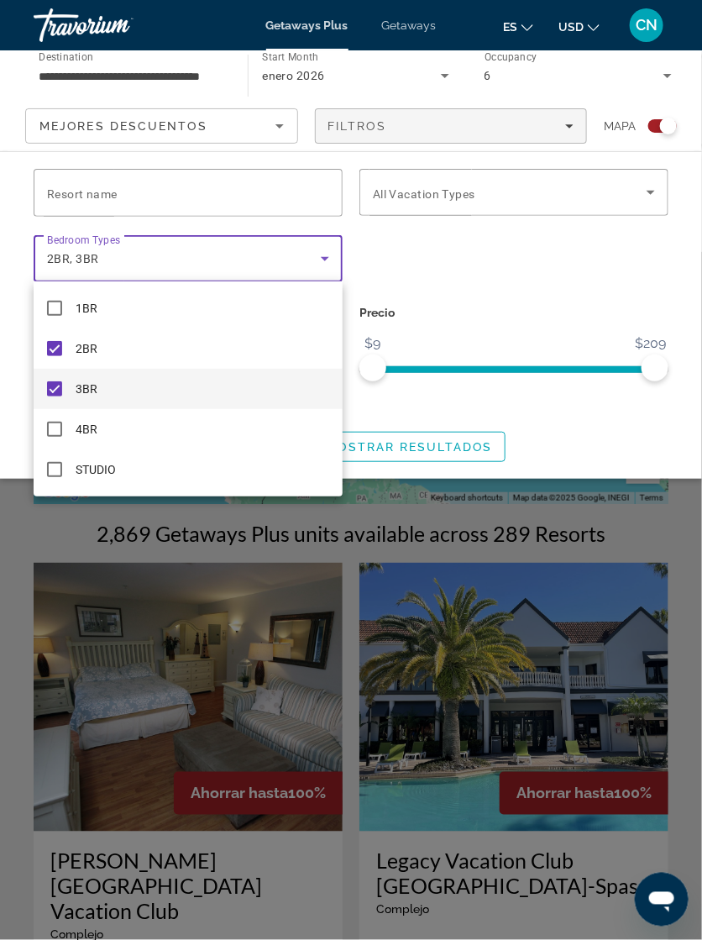
click at [55, 436] on mat-pseudo-checkbox at bounding box center [54, 429] width 15 height 15
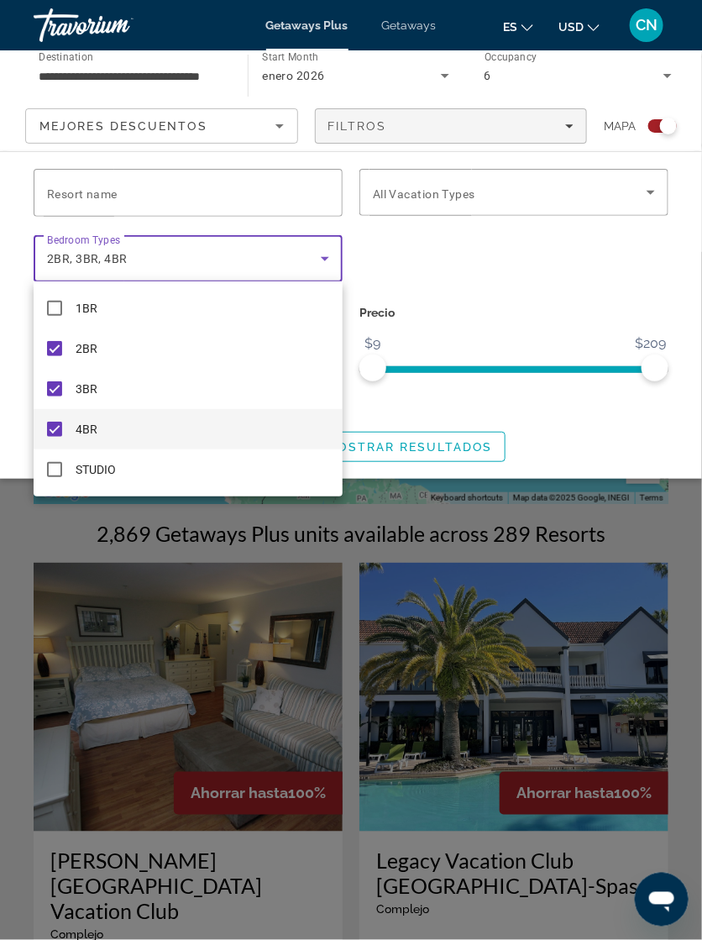
click at [525, 299] on div at bounding box center [351, 470] width 702 height 940
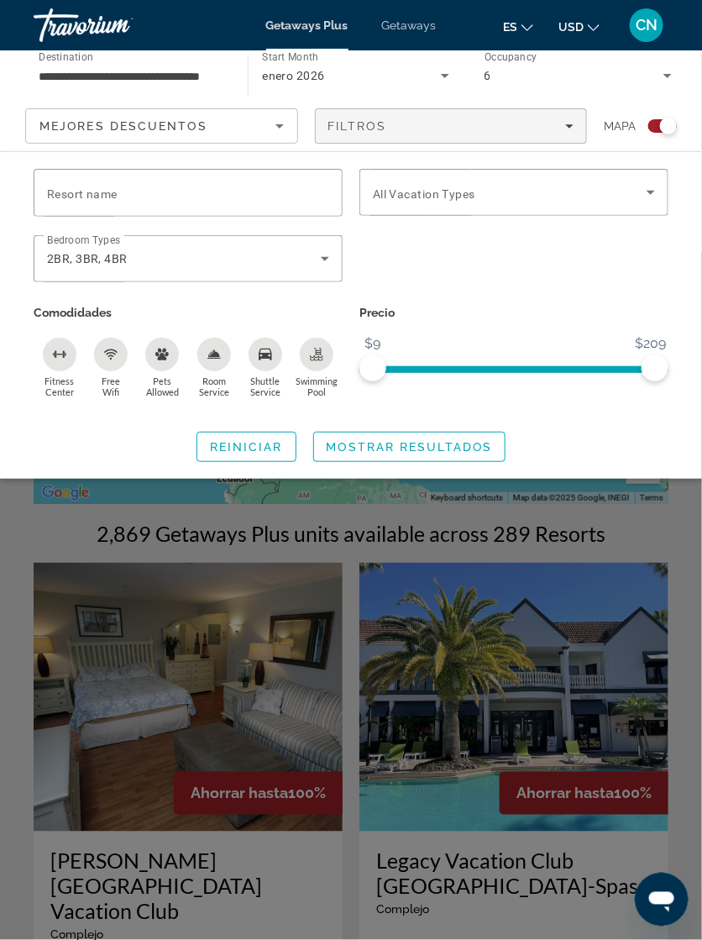
click at [428, 456] on span "Search widget" at bounding box center [410, 447] width 192 height 40
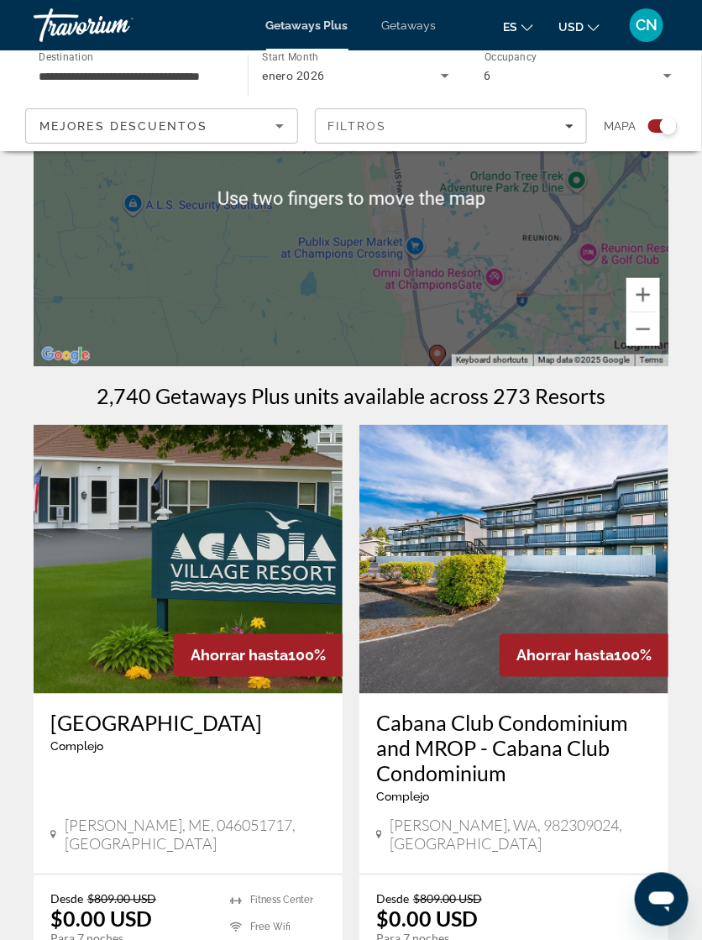
scroll to position [145, 0]
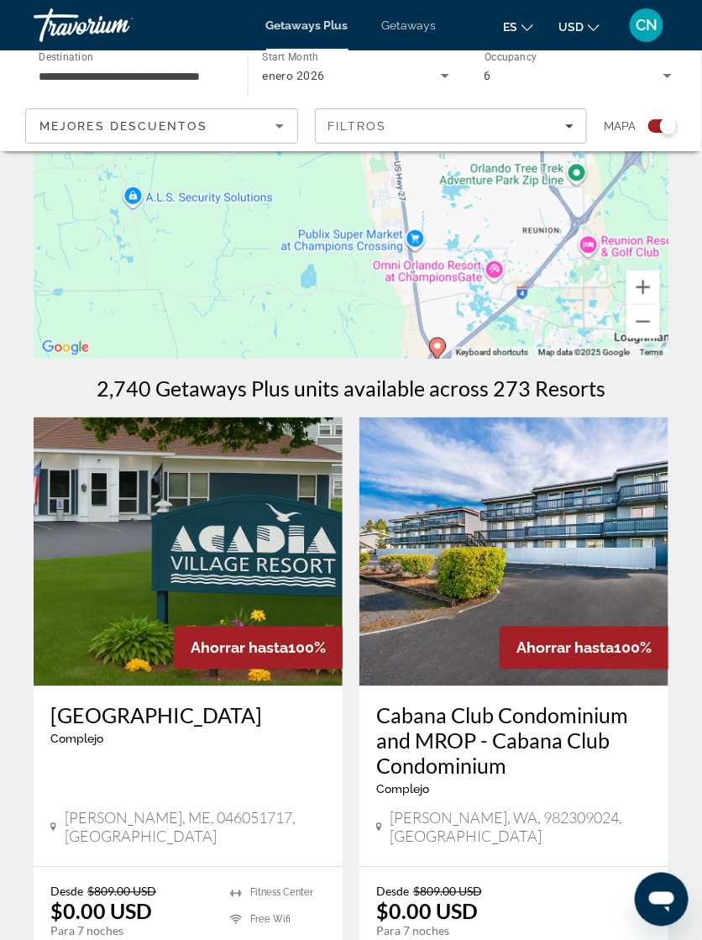
click at [427, 354] on div "To activate drag with keyboard, press Alt + Enter. Once in keyboard drag state,…" at bounding box center [351, 191] width 635 height 336
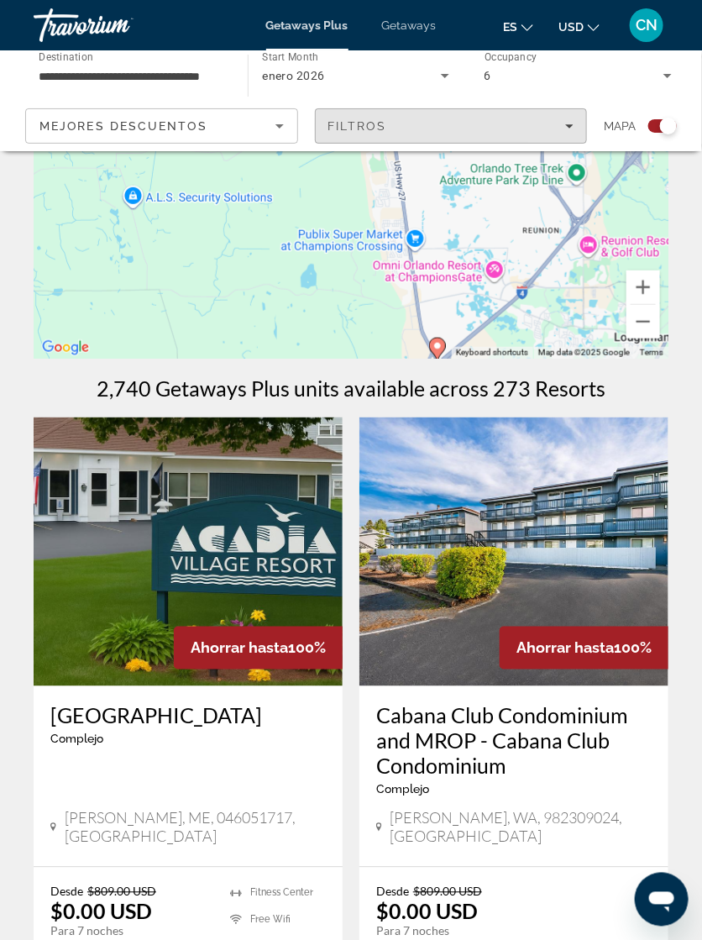
click at [571, 127] on icon "Filters" at bounding box center [569, 126] width 8 height 8
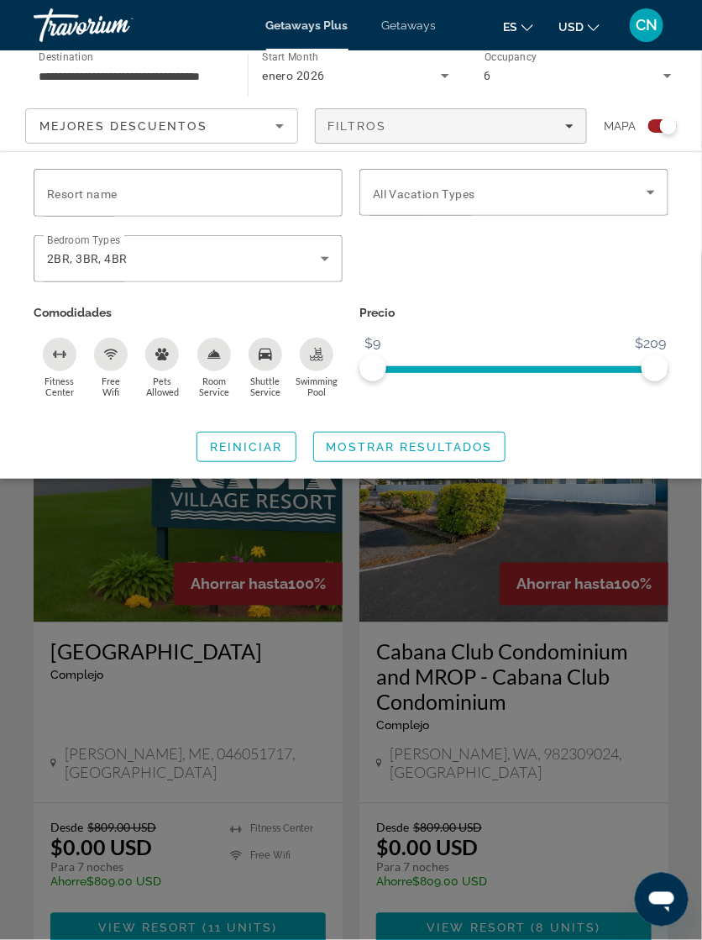
scroll to position [204, 0]
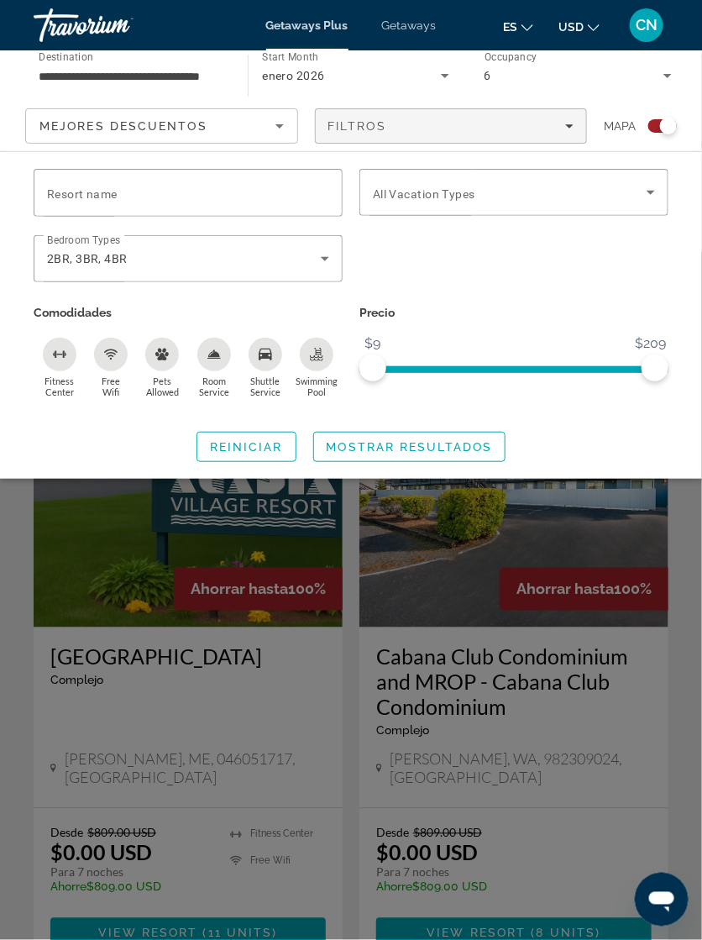
click at [409, 451] on span "Mostrar resultados" at bounding box center [410, 446] width 166 height 13
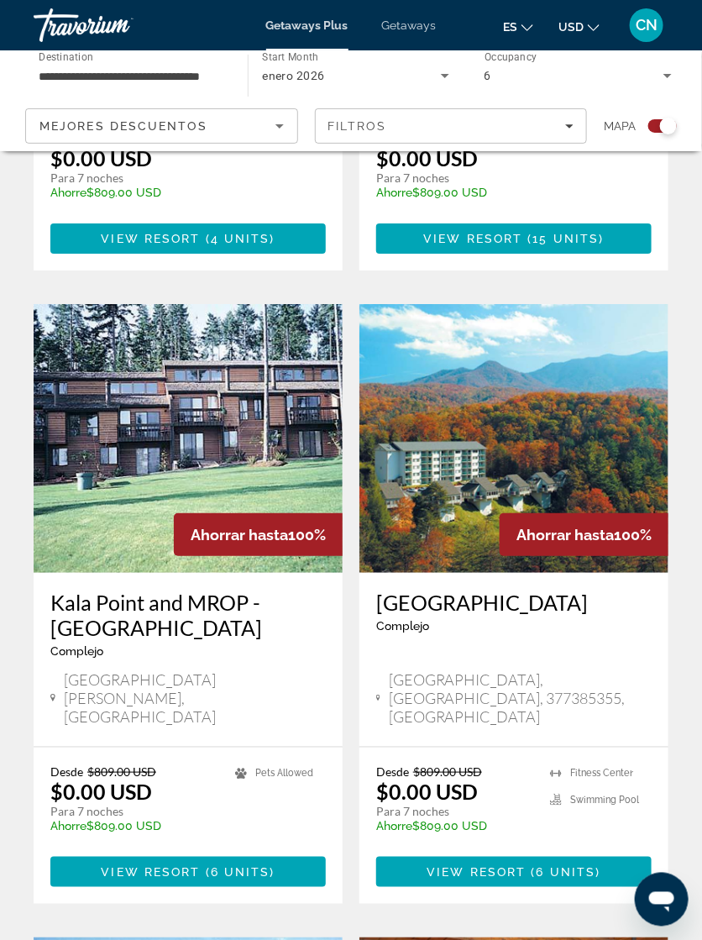
scroll to position [2821, 0]
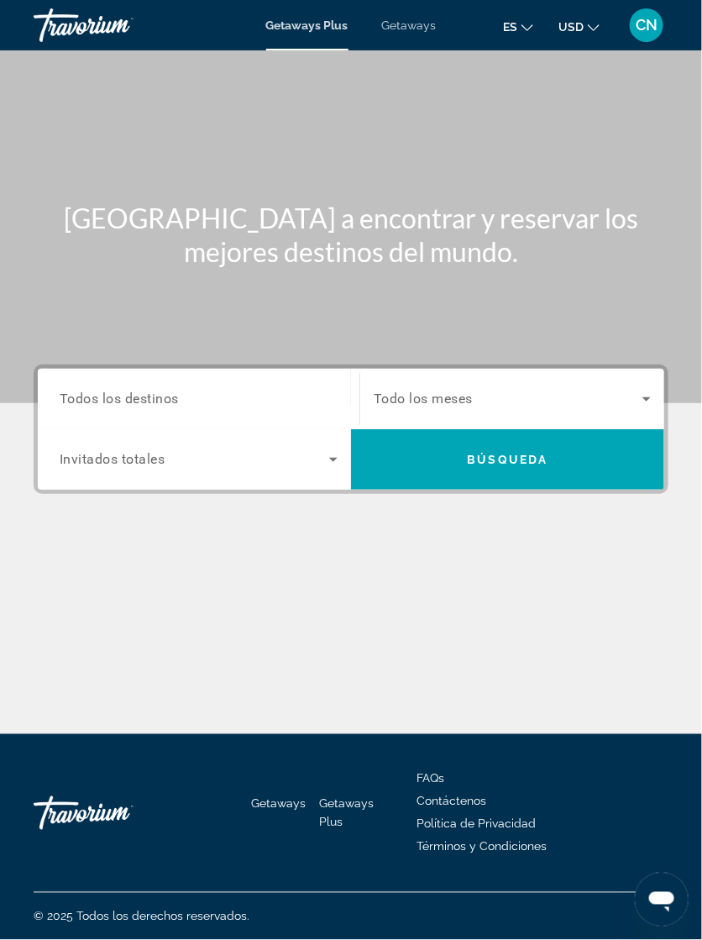
click at [634, 49] on mat-toolbar "Getaways Plus Getaways es English Español Français Italiano Português русский U…" at bounding box center [351, 25] width 702 height 50
click at [650, 46] on div "Getaways Plus Getaways es English Español Français Italiano Português русский U…" at bounding box center [351, 25] width 702 height 44
click at [663, 34] on button "CN" at bounding box center [647, 25] width 44 height 35
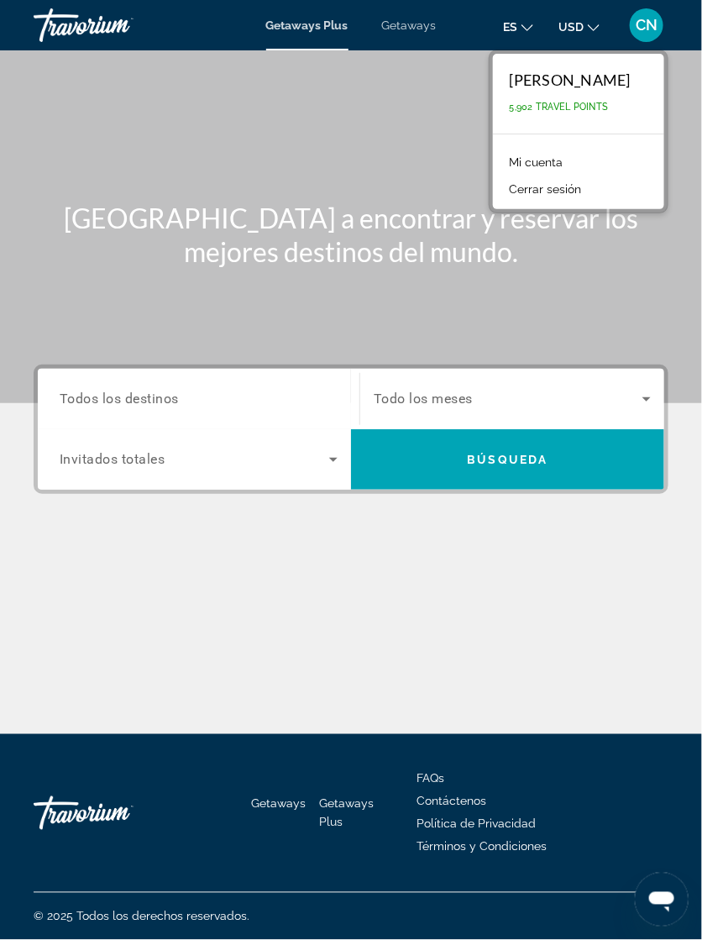
click at [567, 189] on button "Cerrar sesión" at bounding box center [546, 189] width 89 height 22
